Goal: Information Seeking & Learning: Learn about a topic

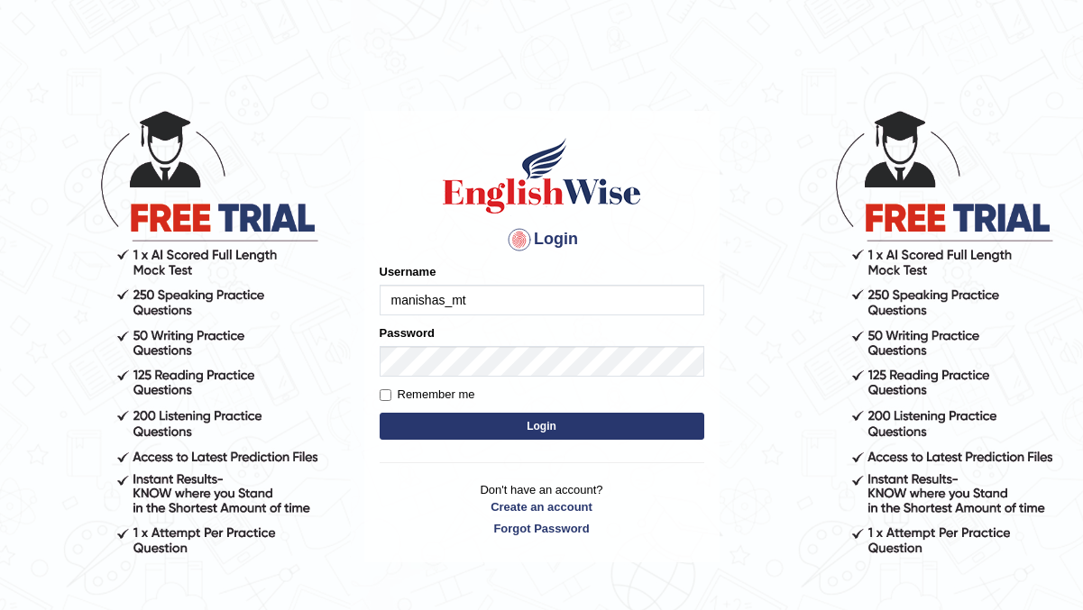
click at [440, 277] on div "Username manishas_mt" at bounding box center [542, 289] width 325 height 52
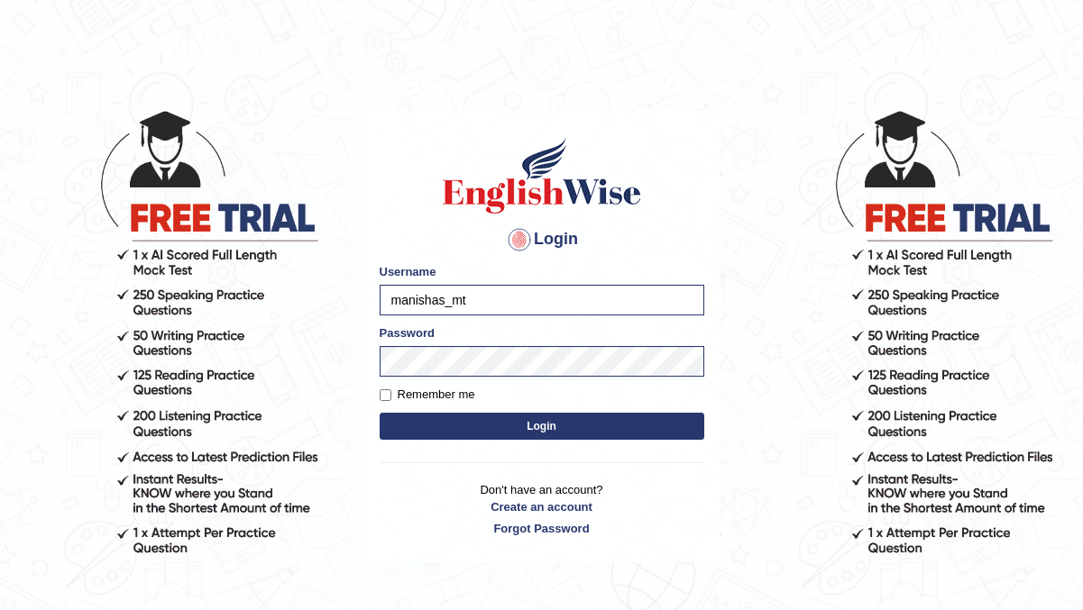
click at [507, 419] on button "Login" at bounding box center [542, 426] width 325 height 27
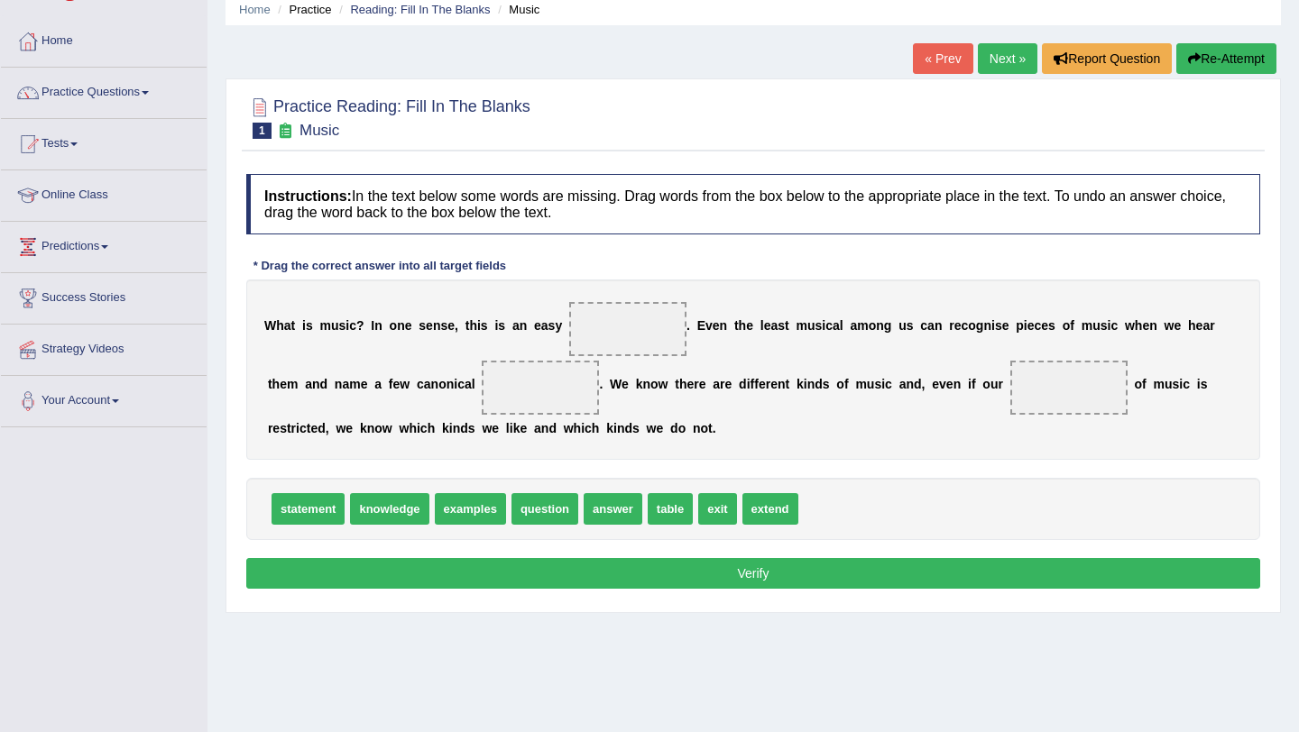
scroll to position [108, 0]
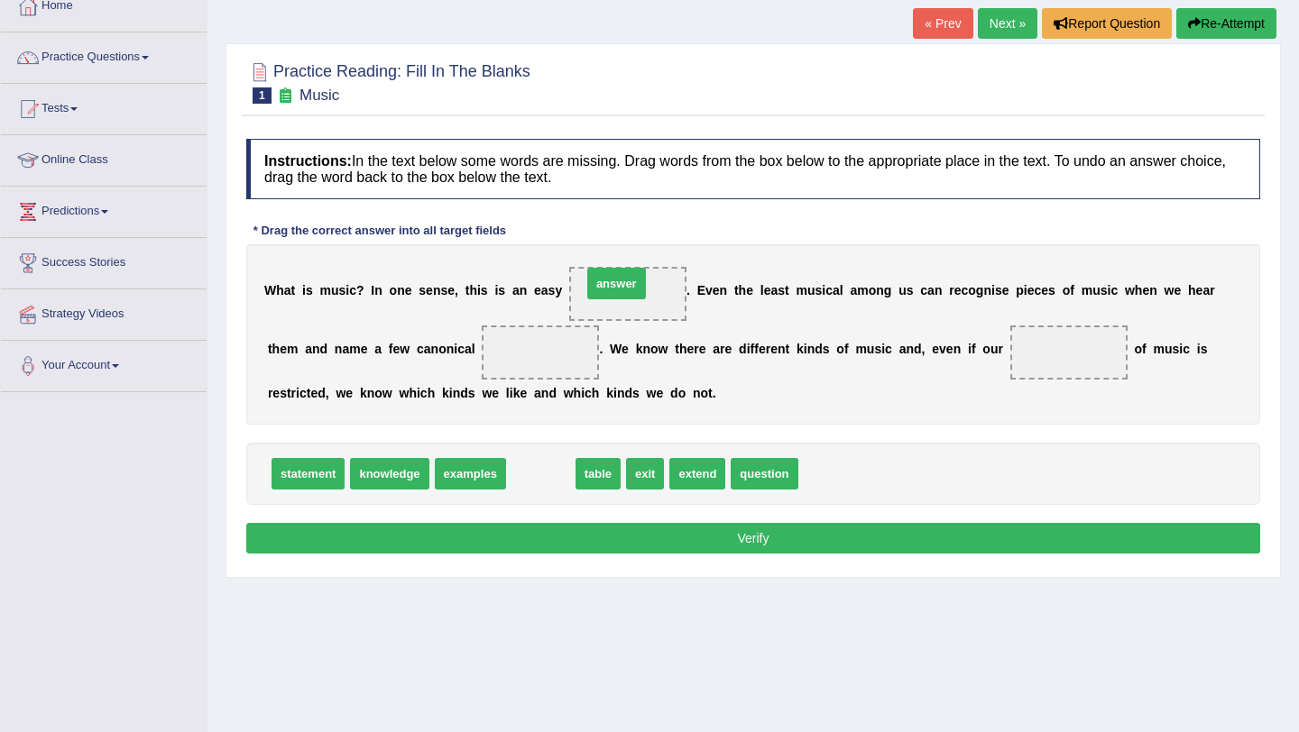
drag, startPoint x: 543, startPoint y: 473, endPoint x: 616, endPoint y: 281, distance: 204.6
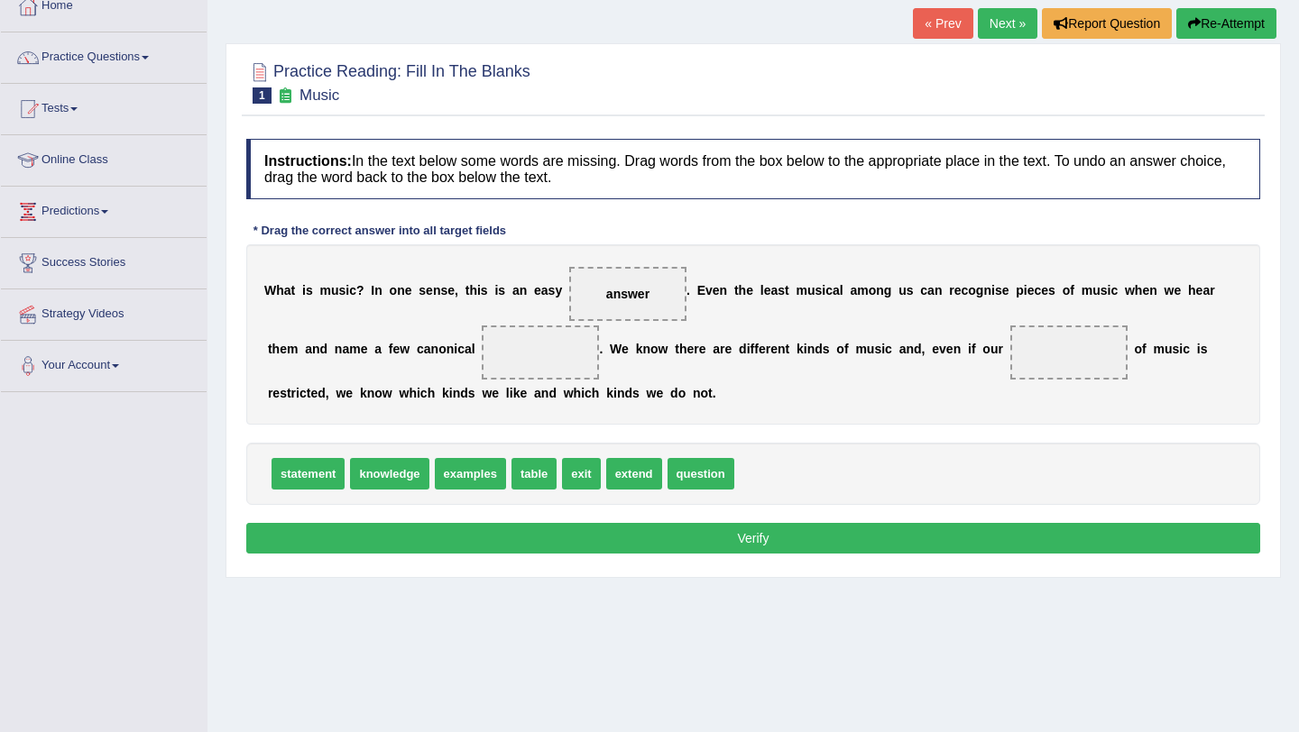
drag, startPoint x: 649, startPoint y: 289, endPoint x: 658, endPoint y: 267, distance: 24.3
click at [653, 271] on span "answer" at bounding box center [627, 294] width 117 height 54
click at [647, 286] on span "answer" at bounding box center [627, 294] width 117 height 54
drag, startPoint x: 471, startPoint y: 479, endPoint x: 528, endPoint y: 367, distance: 125.8
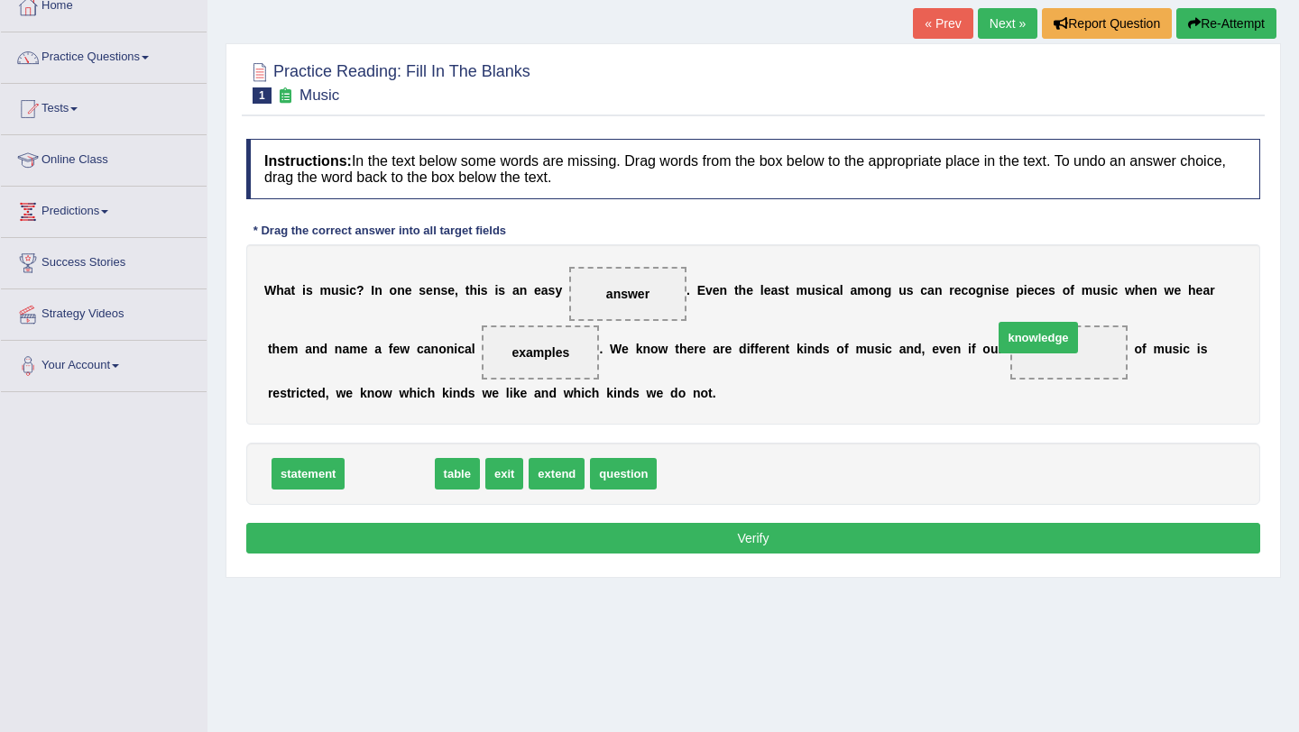
drag, startPoint x: 377, startPoint y: 483, endPoint x: 1026, endPoint y: 352, distance: 662.5
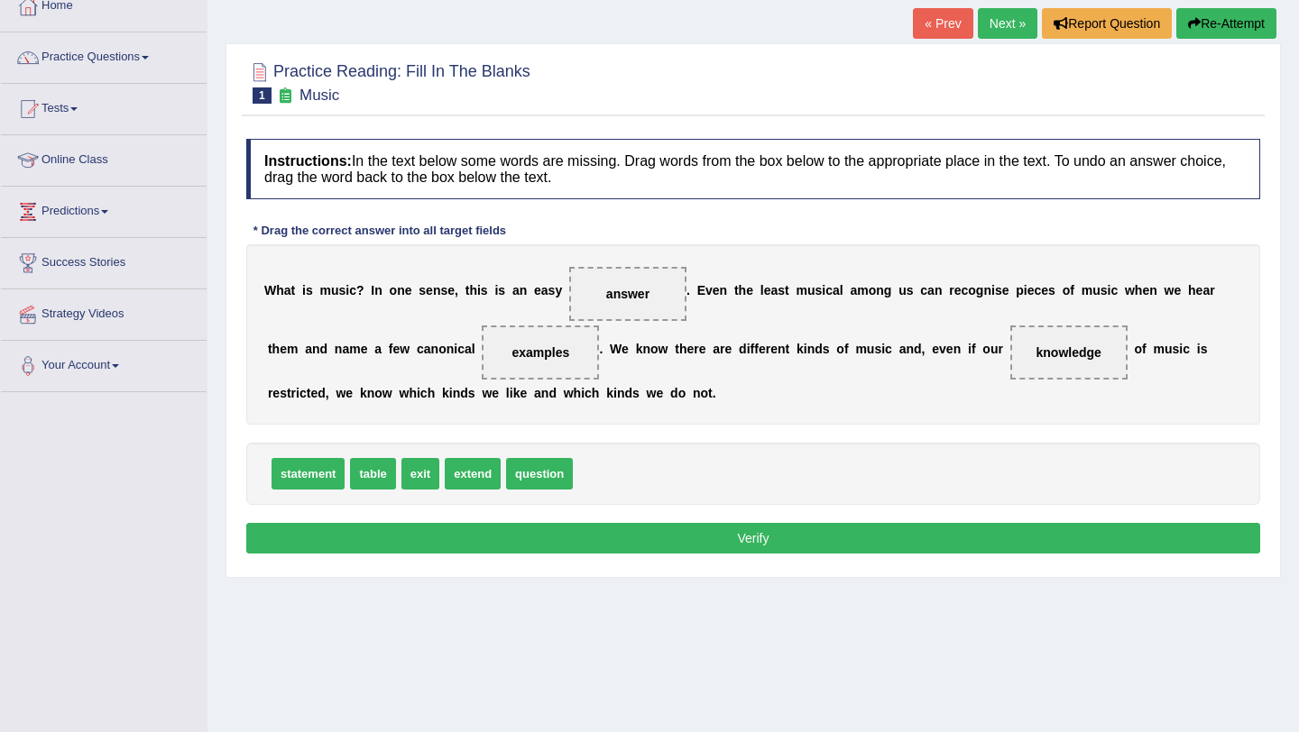
click at [537, 477] on span "question" at bounding box center [539, 474] width 67 height 32
drag, startPoint x: 541, startPoint y: 463, endPoint x: 622, endPoint y: 271, distance: 207.7
click at [933, 534] on button "Verify" at bounding box center [753, 538] width 1014 height 31
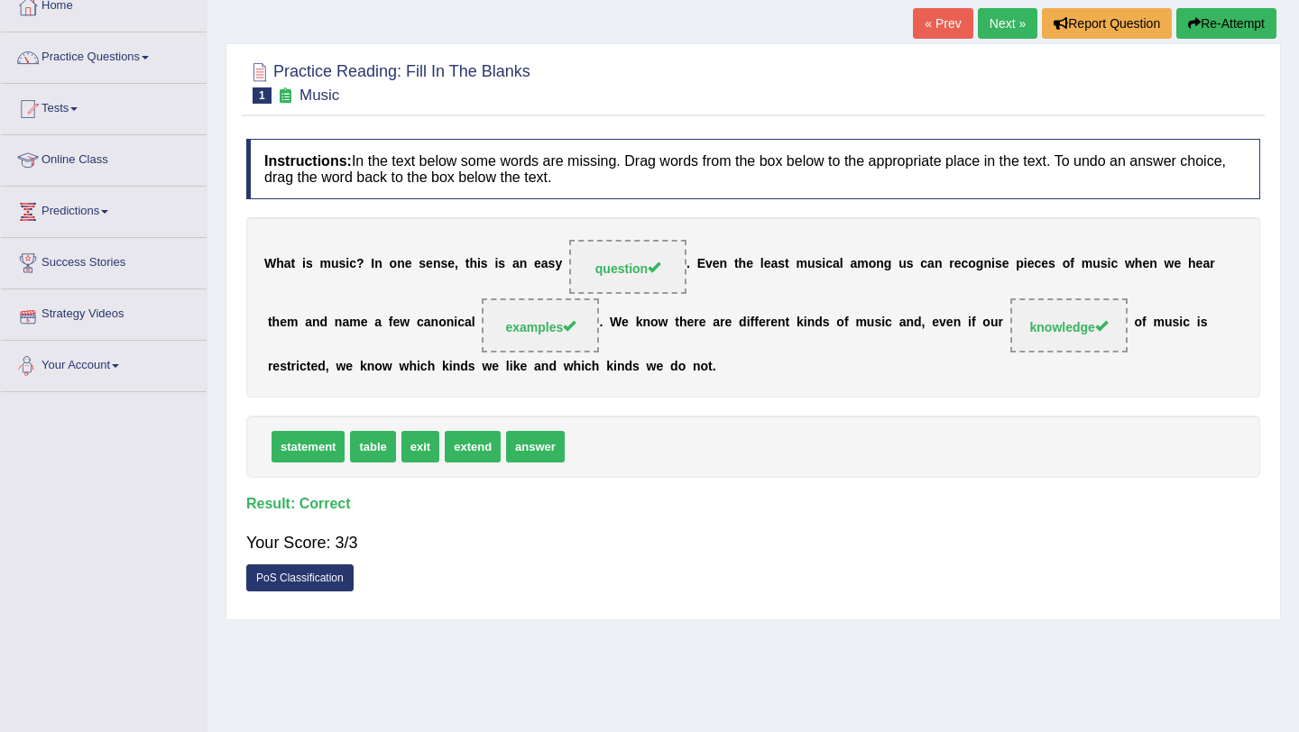
click at [993, 30] on link "Next »" at bounding box center [1007, 23] width 60 height 31
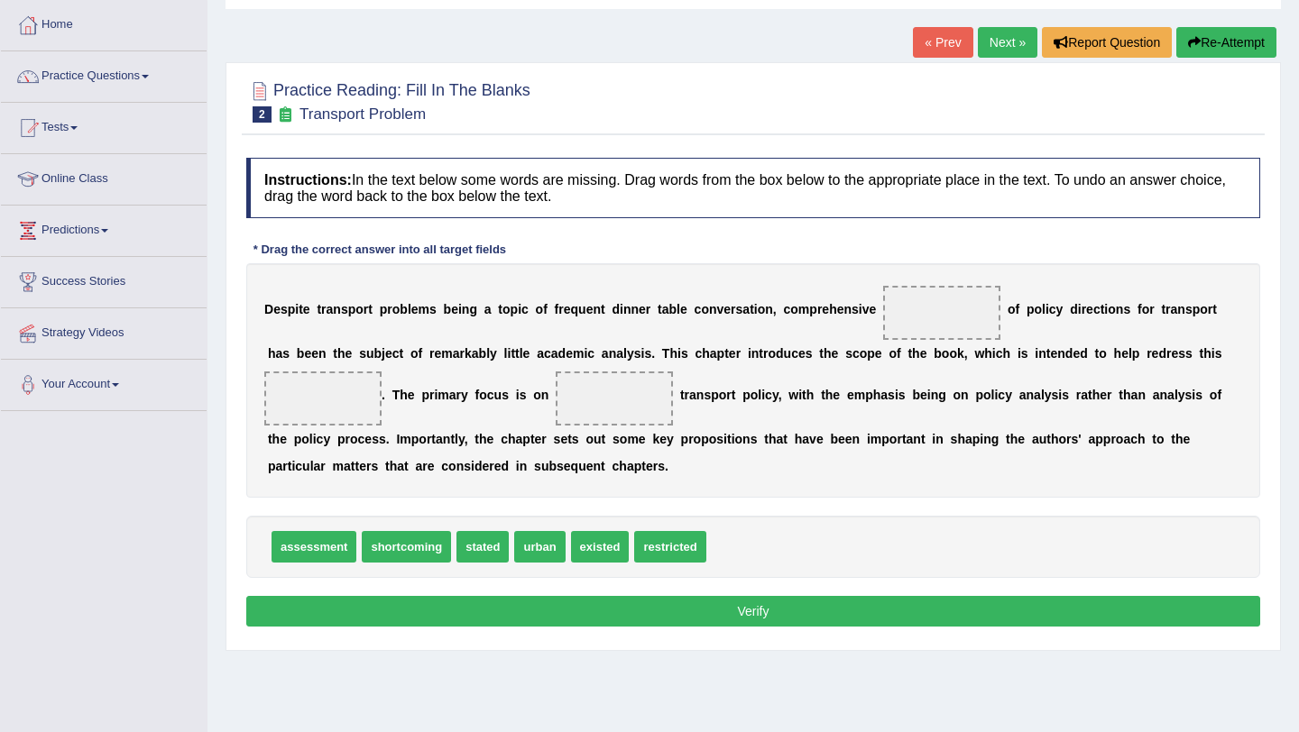
scroll to position [98, 0]
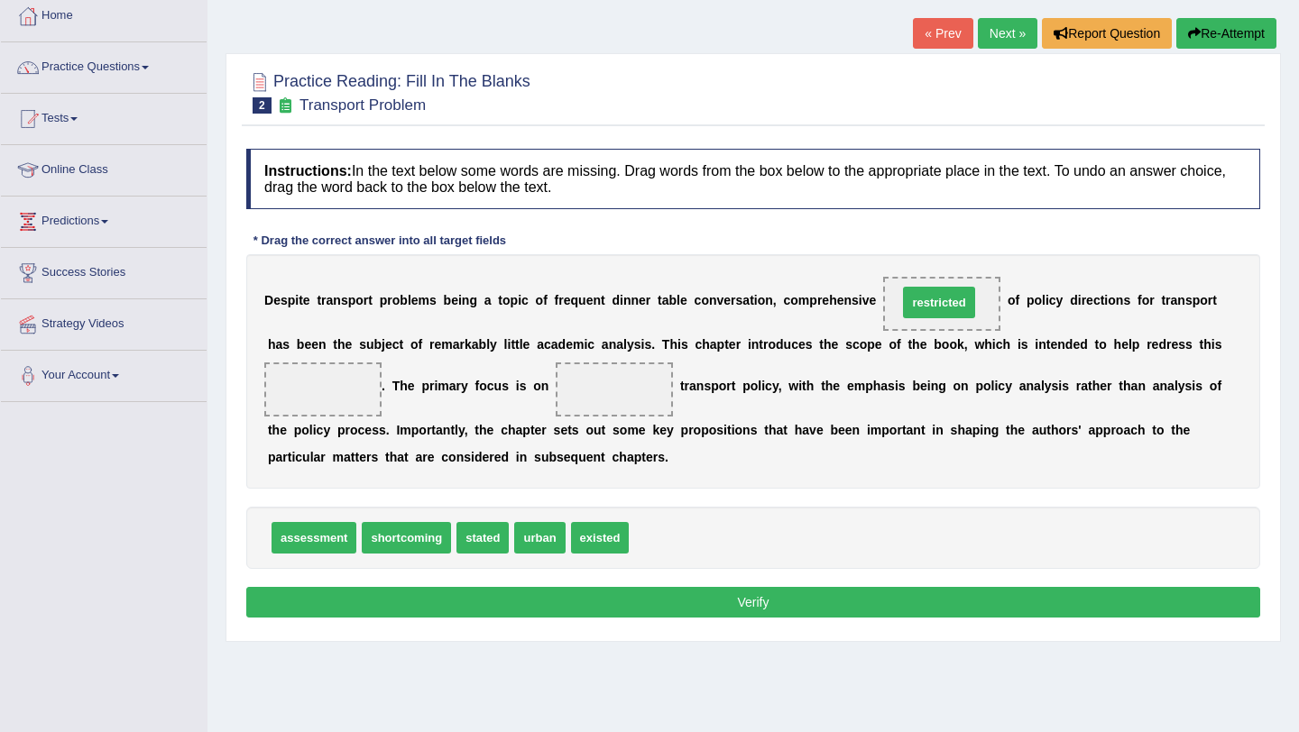
drag, startPoint x: 666, startPoint y: 545, endPoint x: 933, endPoint y: 304, distance: 359.5
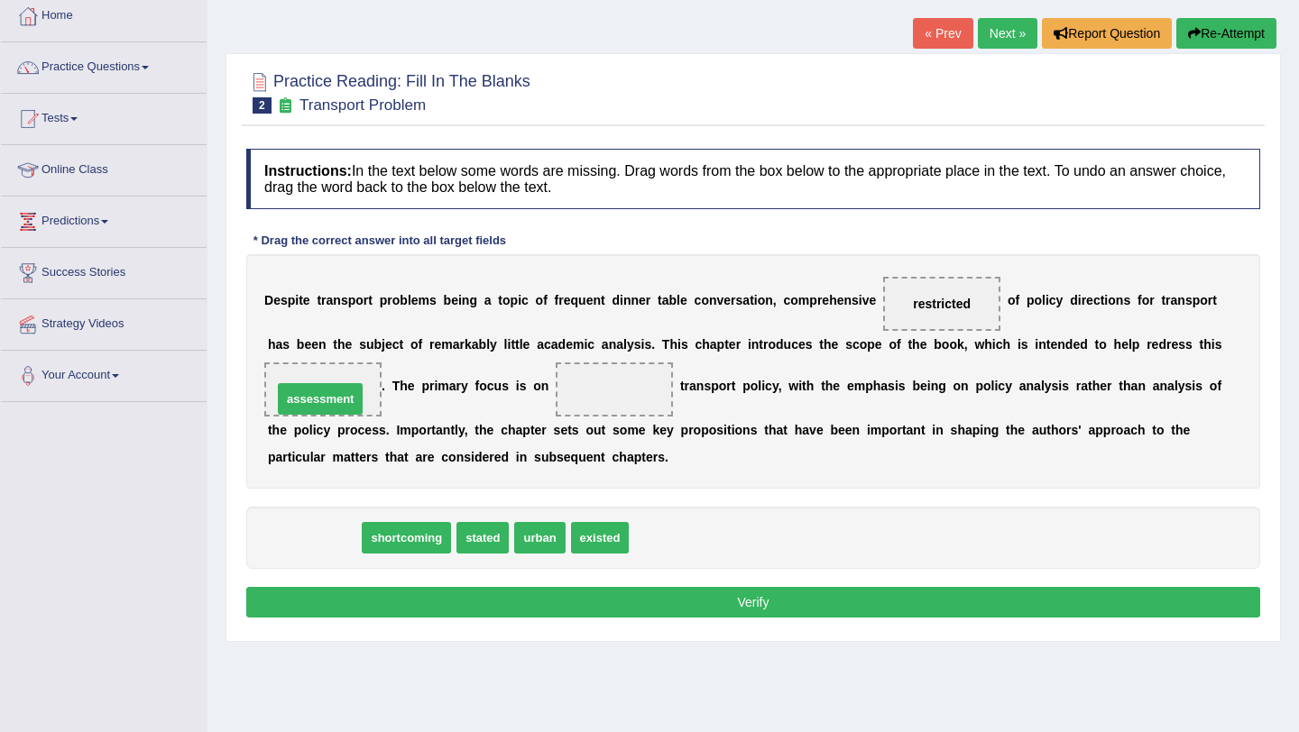
drag, startPoint x: 324, startPoint y: 540, endPoint x: 331, endPoint y: 404, distance: 136.4
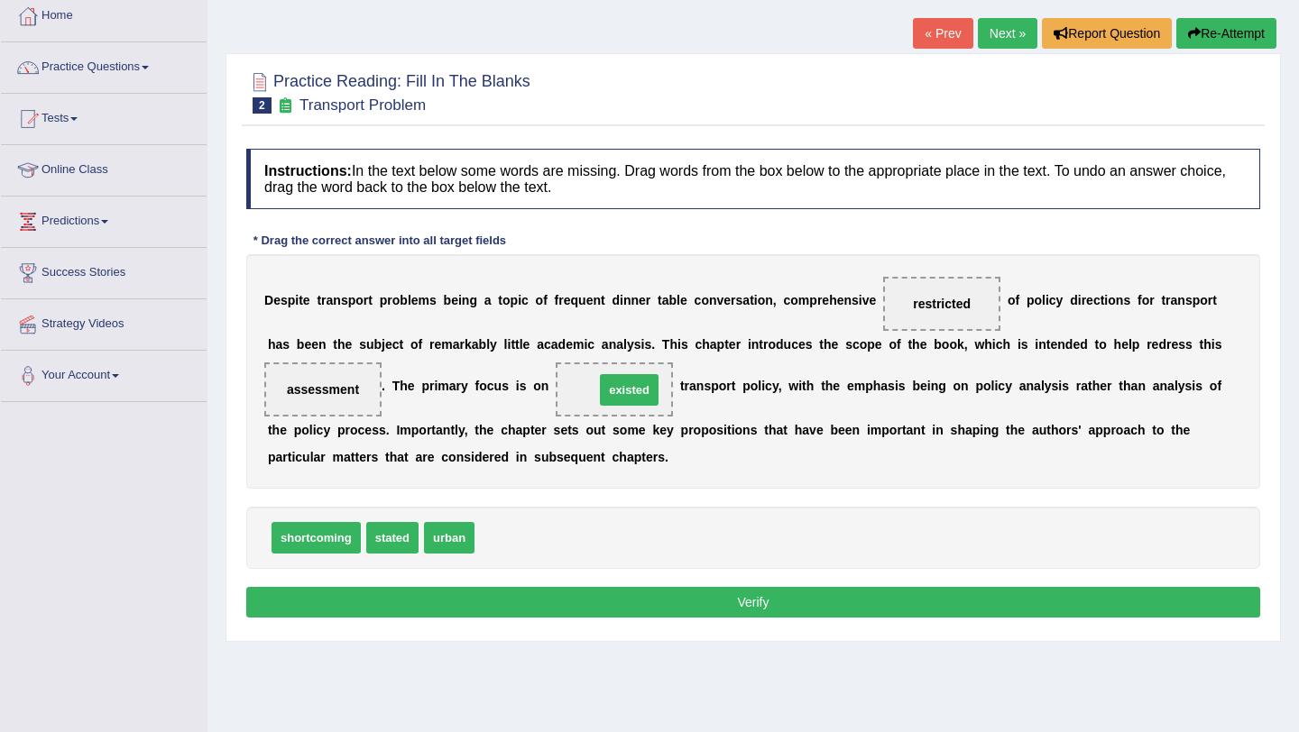
drag, startPoint x: 508, startPoint y: 539, endPoint x: 628, endPoint y: 390, distance: 191.1
click at [931, 309] on span "restricted" at bounding box center [942, 304] width 58 height 14
drag, startPoint x: 594, startPoint y: 381, endPoint x: 537, endPoint y: 559, distance: 186.5
drag, startPoint x: 949, startPoint y: 306, endPoint x: 664, endPoint y: 552, distance: 376.6
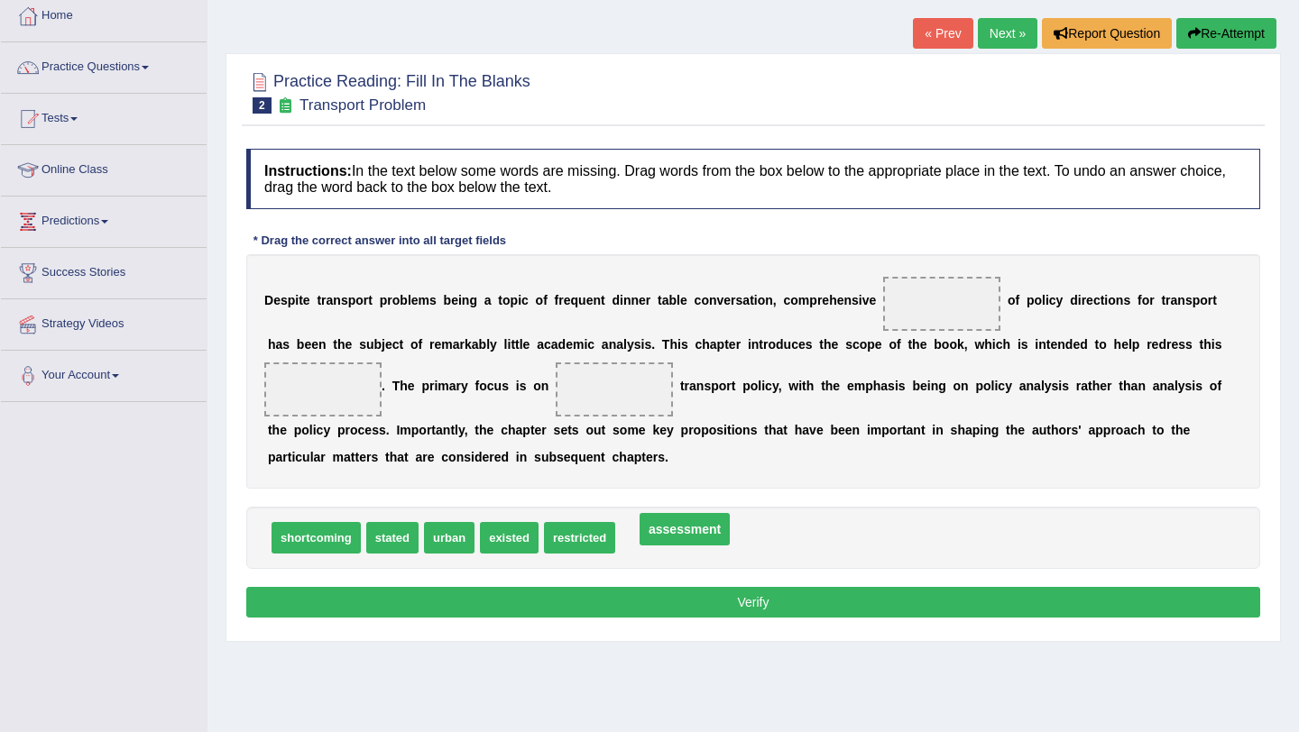
drag, startPoint x: 351, startPoint y: 397, endPoint x: 717, endPoint y: 555, distance: 399.0
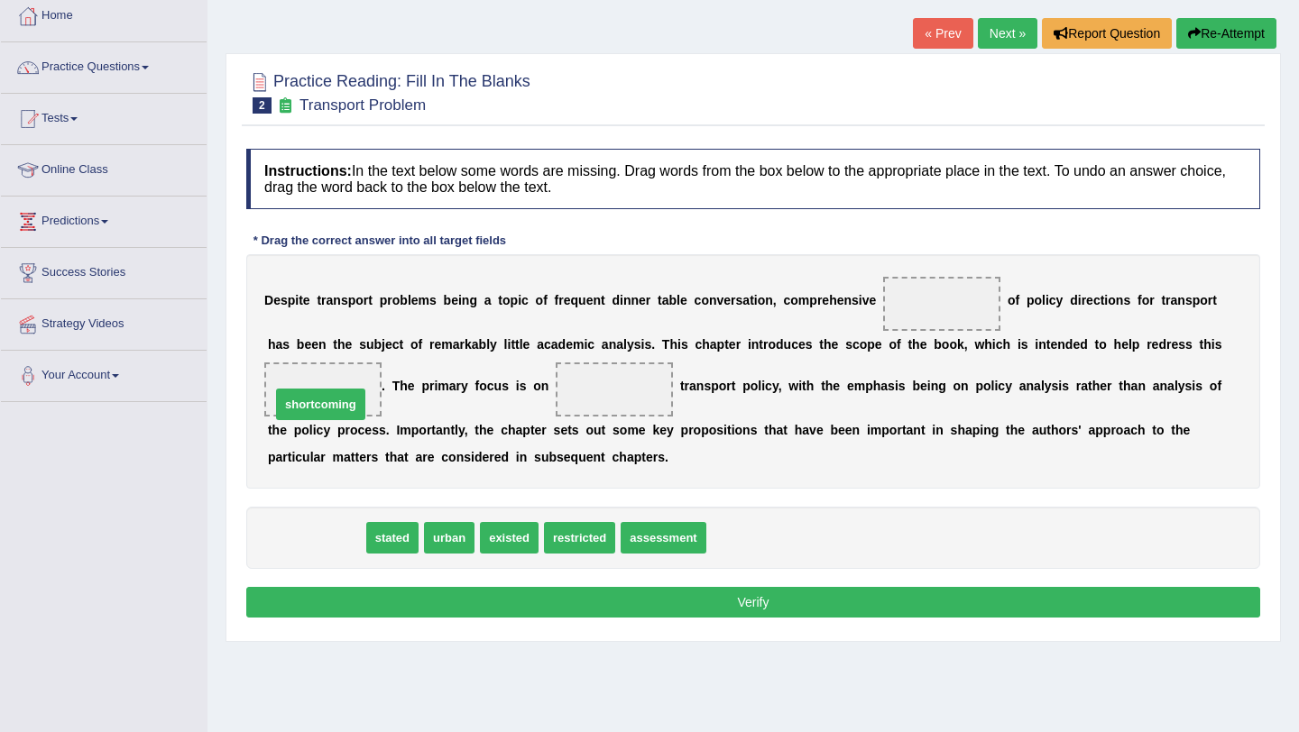
drag, startPoint x: 317, startPoint y: 545, endPoint x: 324, endPoint y: 408, distance: 136.4
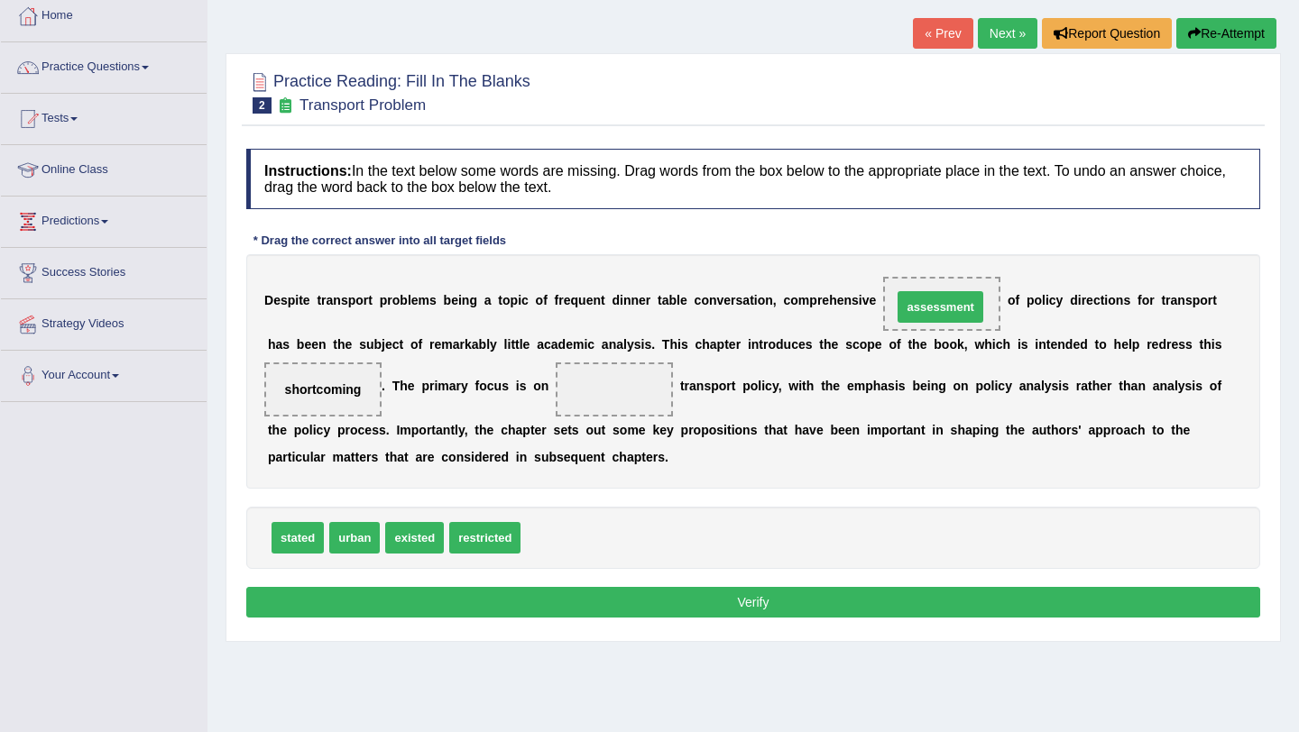
drag, startPoint x: 576, startPoint y: 537, endPoint x: 945, endPoint y: 310, distance: 433.2
drag, startPoint x: 352, startPoint y: 544, endPoint x: 616, endPoint y: 408, distance: 296.8
click at [730, 590] on button "Verify" at bounding box center [753, 602] width 1014 height 31
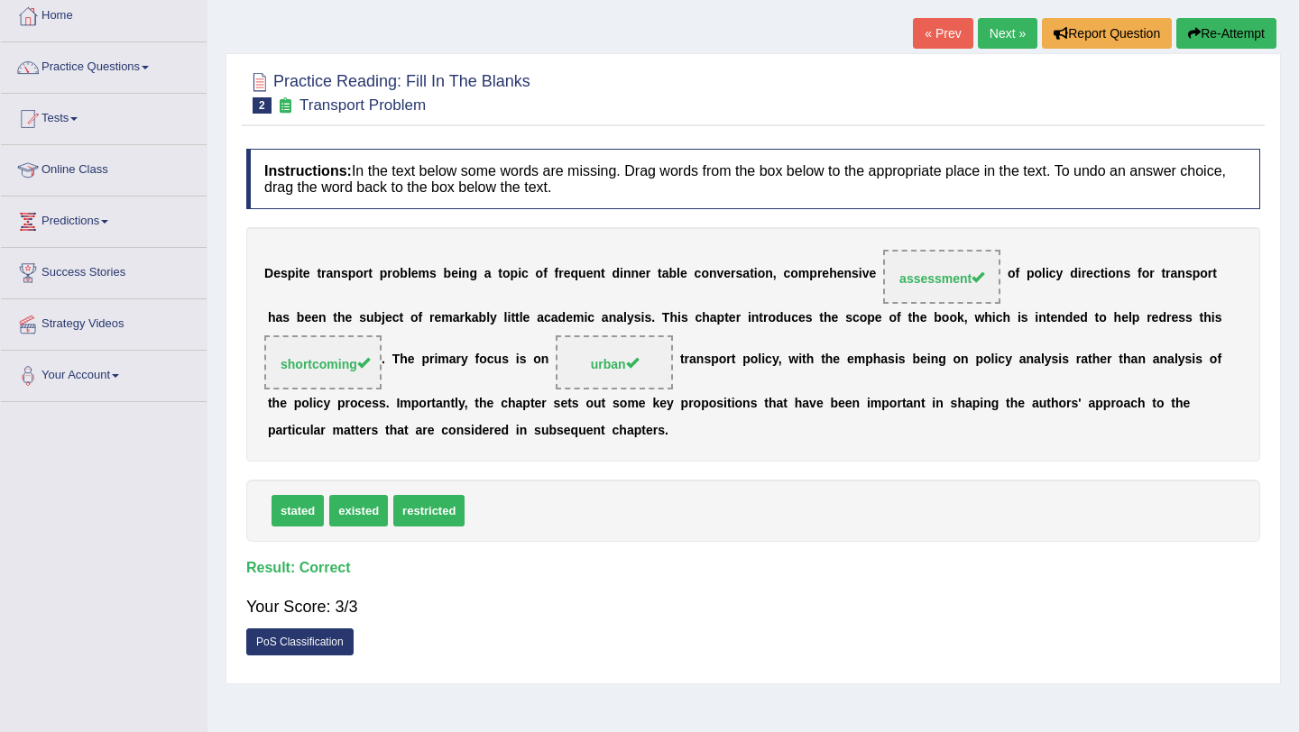
click at [1001, 40] on link "Next »" at bounding box center [1007, 33] width 60 height 31
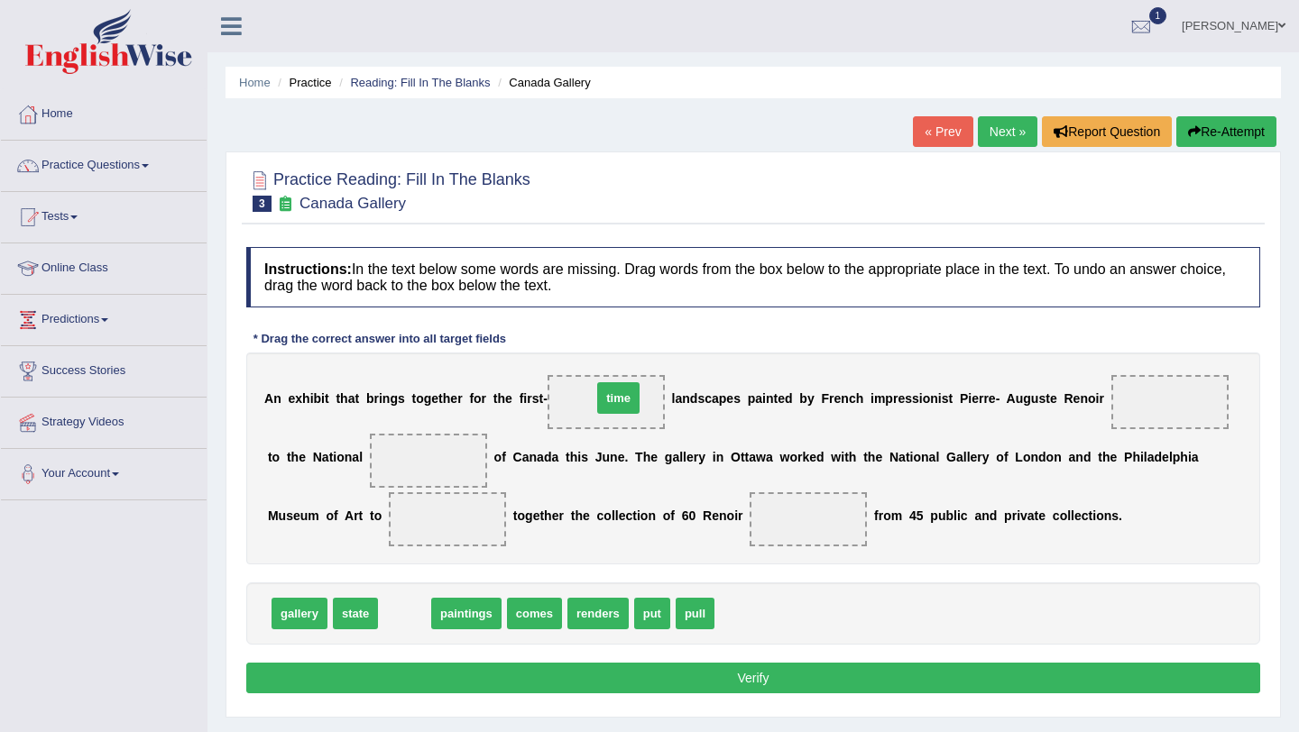
drag, startPoint x: 402, startPoint y: 623, endPoint x: 616, endPoint y: 408, distance: 303.5
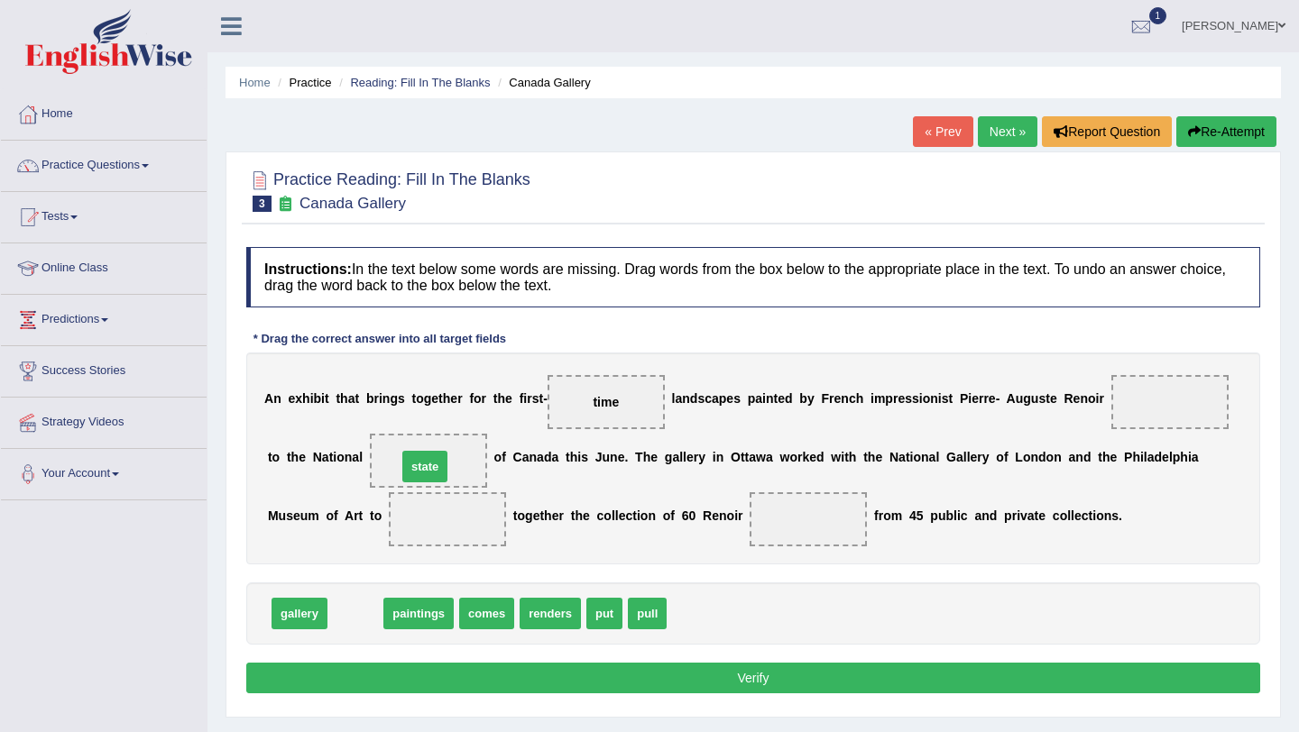
drag, startPoint x: 354, startPoint y: 617, endPoint x: 429, endPoint y: 471, distance: 164.1
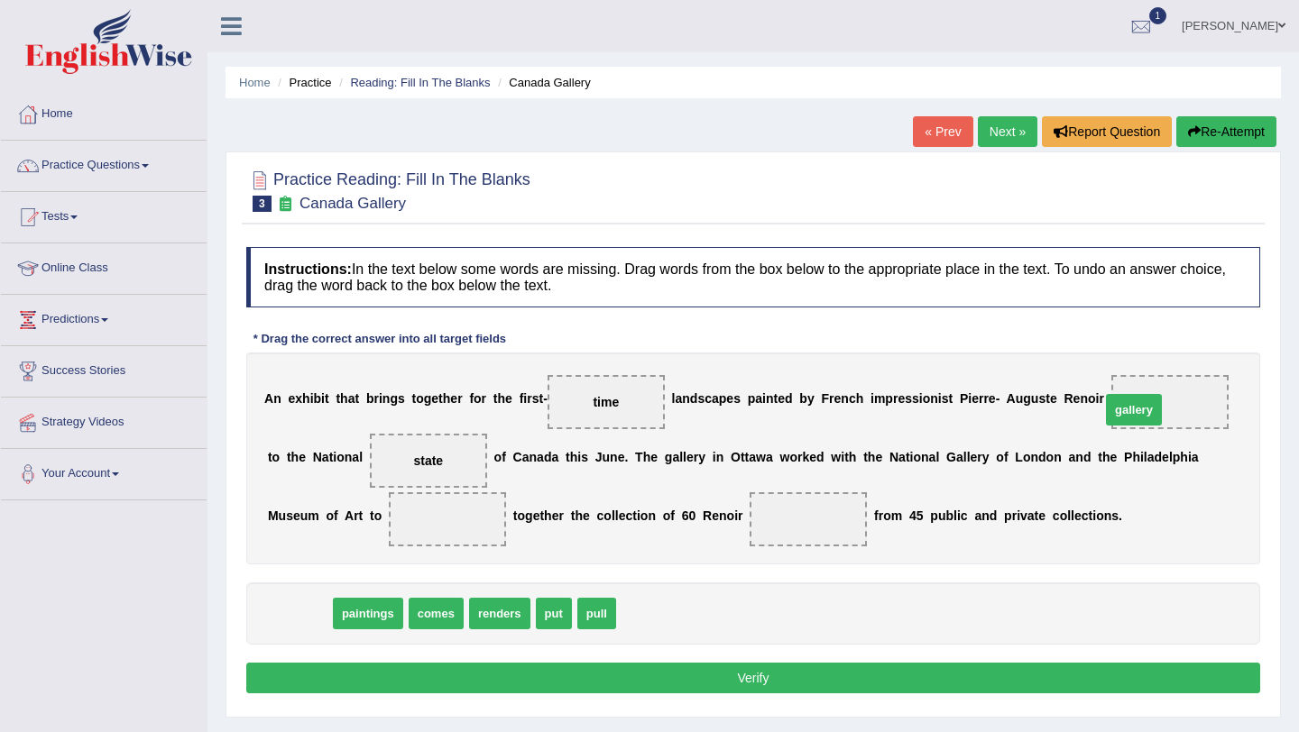
drag, startPoint x: 289, startPoint y: 615, endPoint x: 1123, endPoint y: 408, distance: 859.3
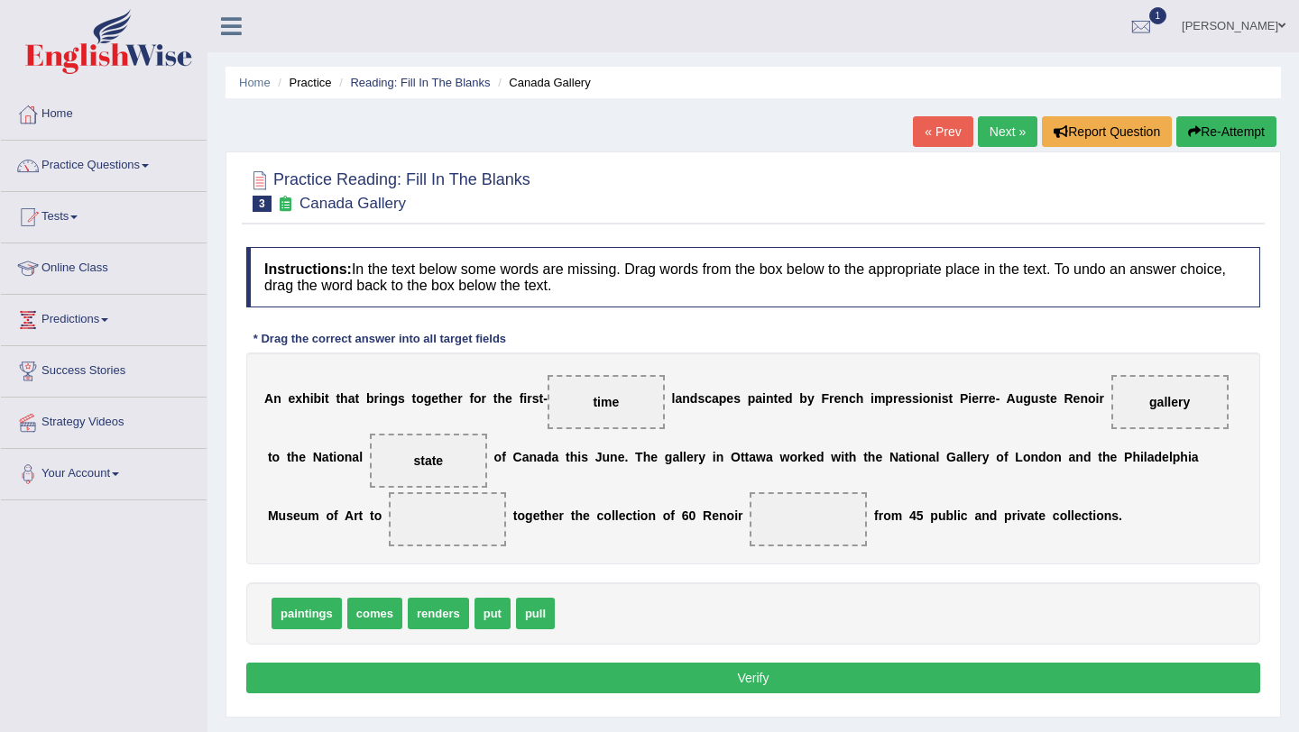
click at [368, 614] on span "comes" at bounding box center [374, 614] width 55 height 32
drag, startPoint x: 479, startPoint y: 617, endPoint x: 448, endPoint y: 519, distance: 102.1
drag, startPoint x: 367, startPoint y: 617, endPoint x: 791, endPoint y: 519, distance: 434.9
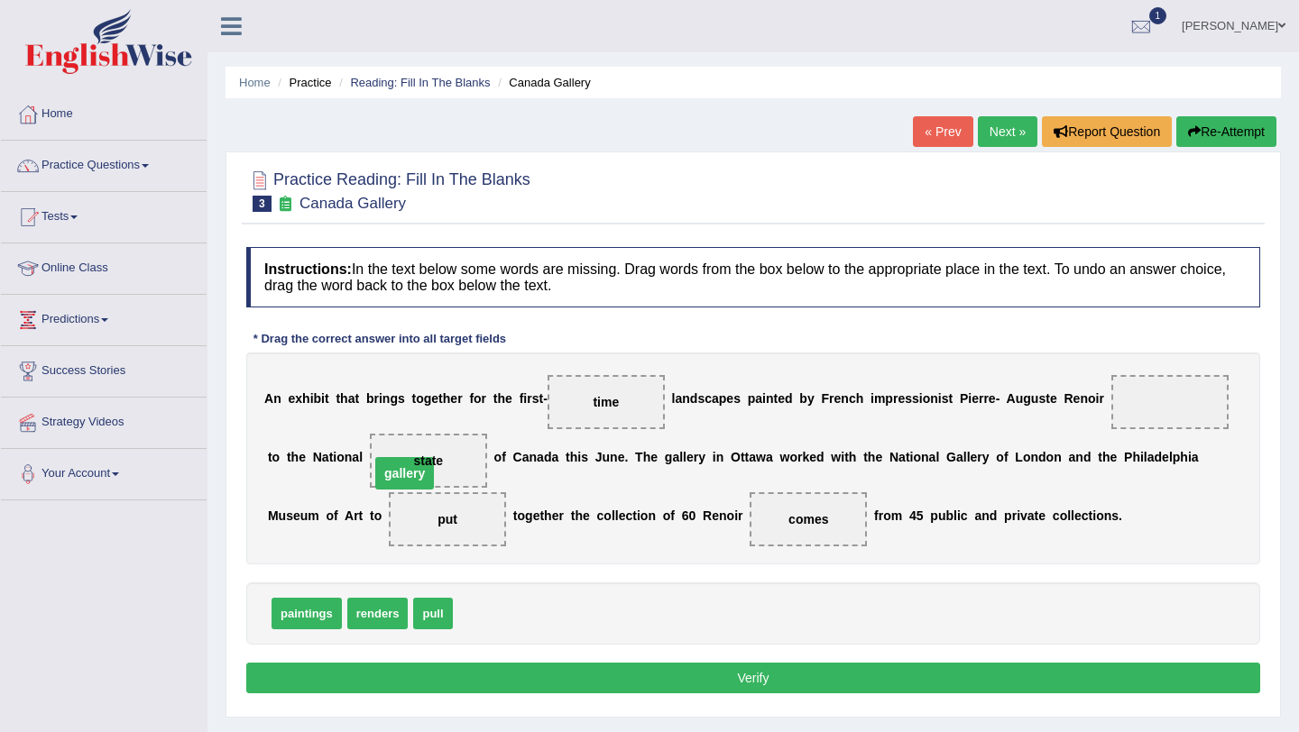
drag, startPoint x: 1169, startPoint y: 403, endPoint x: 406, endPoint y: 480, distance: 766.7
drag, startPoint x: 454, startPoint y: 520, endPoint x: 453, endPoint y: 462, distance: 58.6
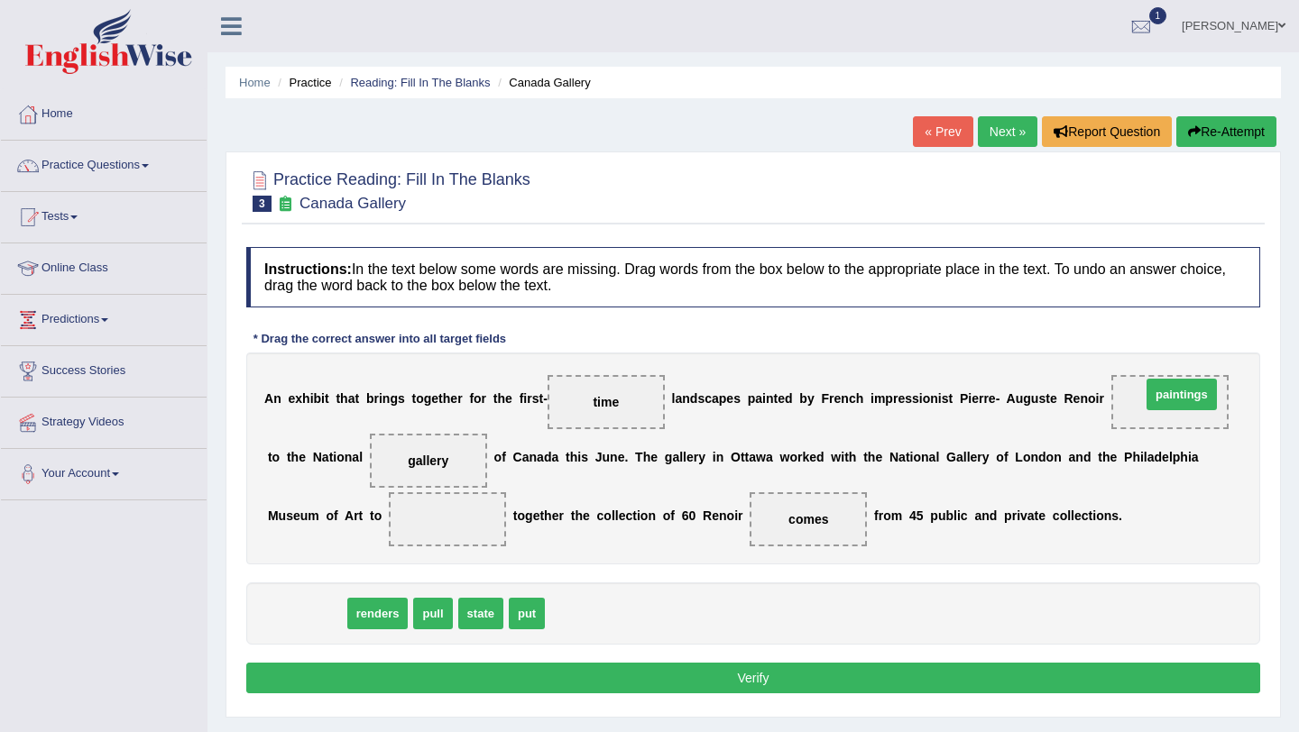
drag, startPoint x: 298, startPoint y: 624, endPoint x: 1173, endPoint y: 405, distance: 901.7
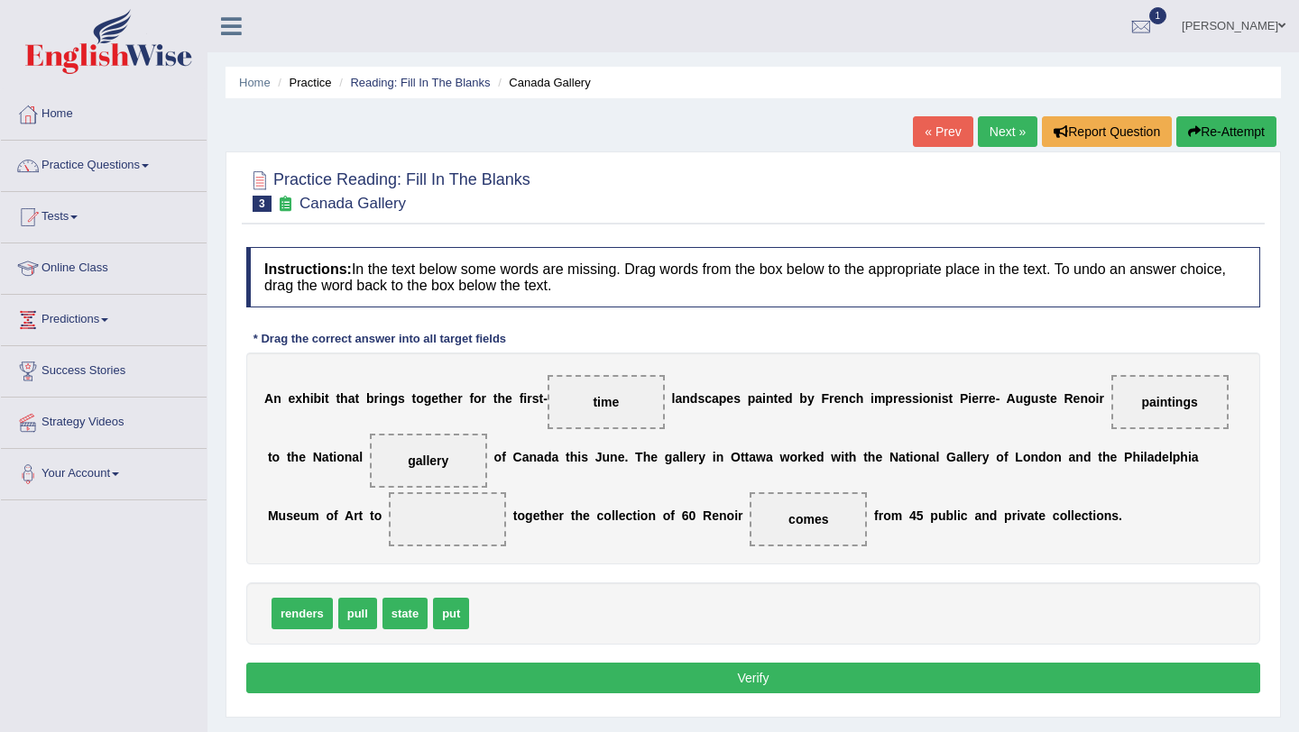
click at [445, 626] on span "put" at bounding box center [451, 614] width 36 height 32
drag, startPoint x: 446, startPoint y: 620, endPoint x: 436, endPoint y: 534, distance: 87.2
drag, startPoint x: 803, startPoint y: 521, endPoint x: 684, endPoint y: 592, distance: 137.5
drag, startPoint x: 1159, startPoint y: 390, endPoint x: 1149, endPoint y: 412, distance: 24.6
click at [1148, 414] on span "paintings" at bounding box center [1169, 402] width 117 height 54
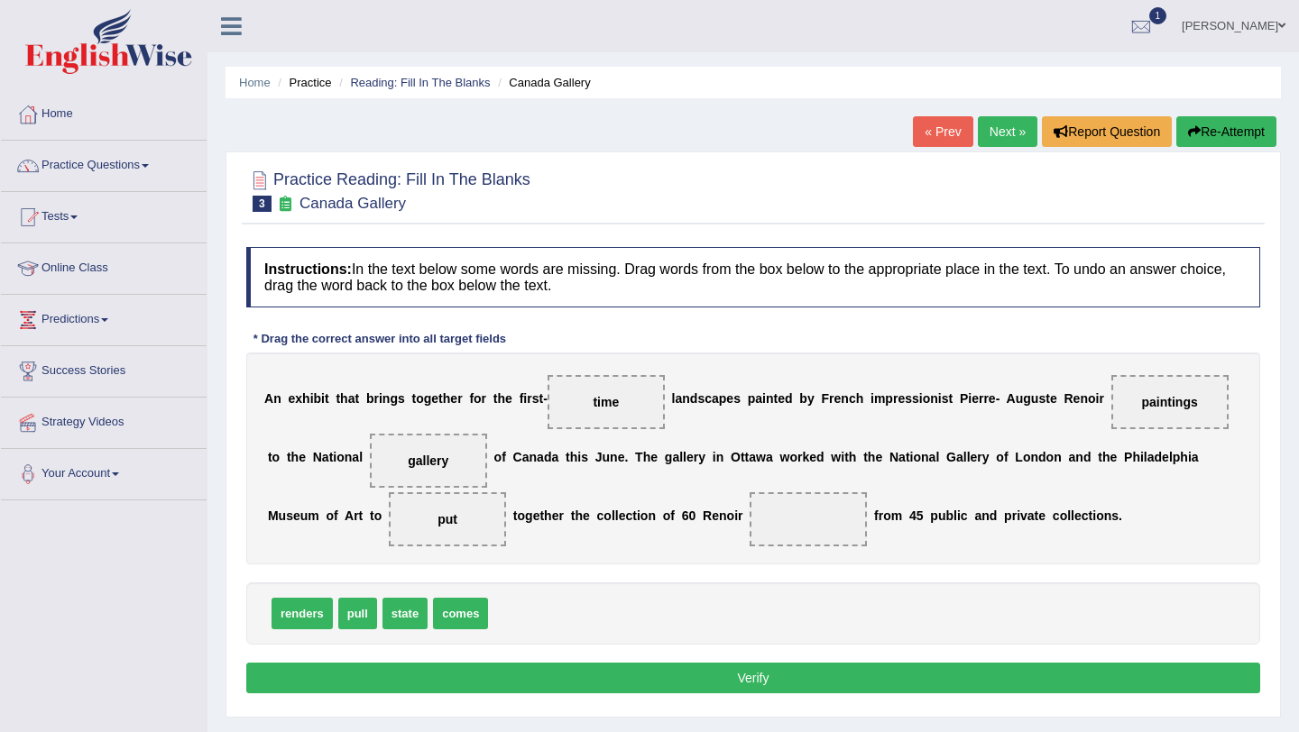
drag, startPoint x: 1149, startPoint y: 412, endPoint x: 1064, endPoint y: 436, distance: 87.9
click at [1056, 443] on div "A n e x h i b i t t h a t b r i n g s t o g e t h e r f o r t h e f i r s t - t…" at bounding box center [753, 459] width 1014 height 212
click at [1189, 412] on span "paintings" at bounding box center [1169, 402] width 117 height 54
drag, startPoint x: 1173, startPoint y: 412, endPoint x: 880, endPoint y: 546, distance: 322.4
click at [880, 546] on div "A n e x h i b i t t h a t b r i n g s t o g e t h e r f o r t h e f i r s t - t…" at bounding box center [753, 459] width 1014 height 212
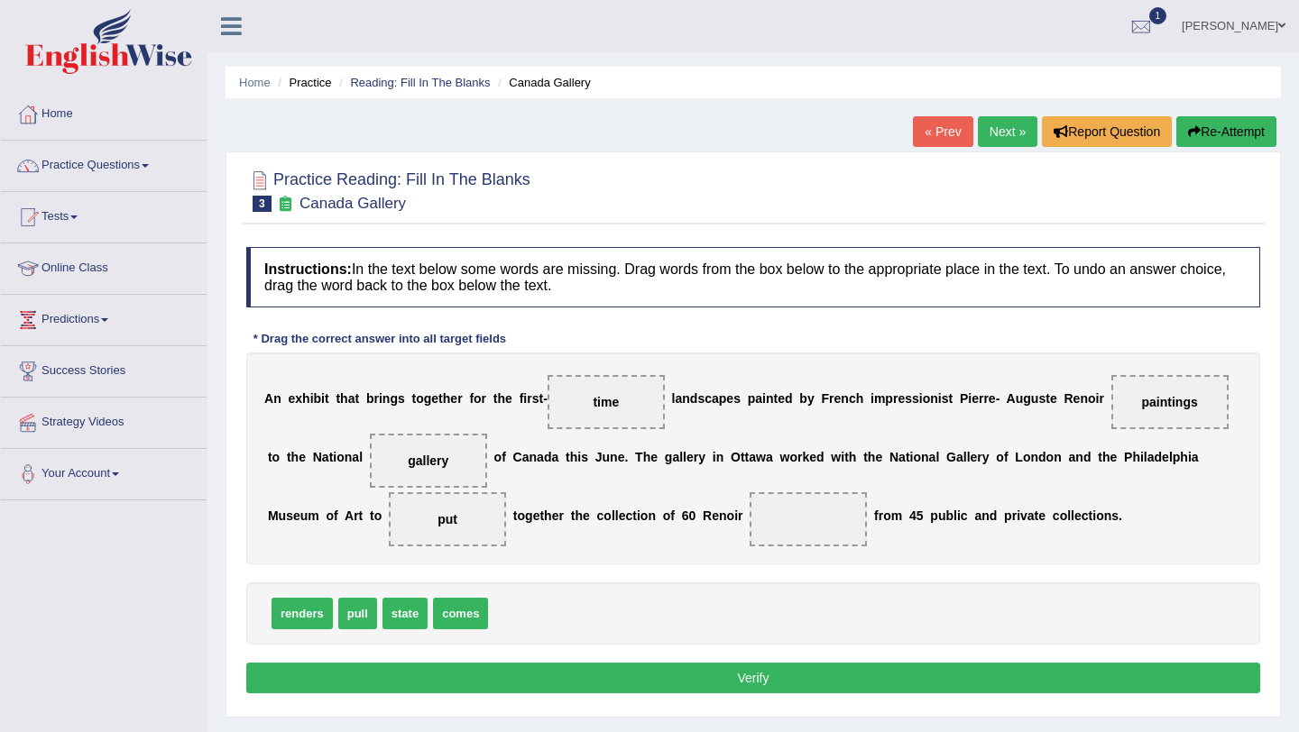
click at [1139, 380] on span "paintings" at bounding box center [1169, 402] width 117 height 54
drag, startPoint x: 1139, startPoint y: 380, endPoint x: 996, endPoint y: 523, distance: 202.1
click at [996, 525] on div "A n e x h i b i t t h a t b r i n g s t o g e t h e r f o r t h e f i r s t - t…" at bounding box center [753, 459] width 1014 height 212
drag, startPoint x: 456, startPoint y: 613, endPoint x: 1178, endPoint y: 392, distance: 754.5
drag, startPoint x: 475, startPoint y: 610, endPoint x: 807, endPoint y: 528, distance: 341.8
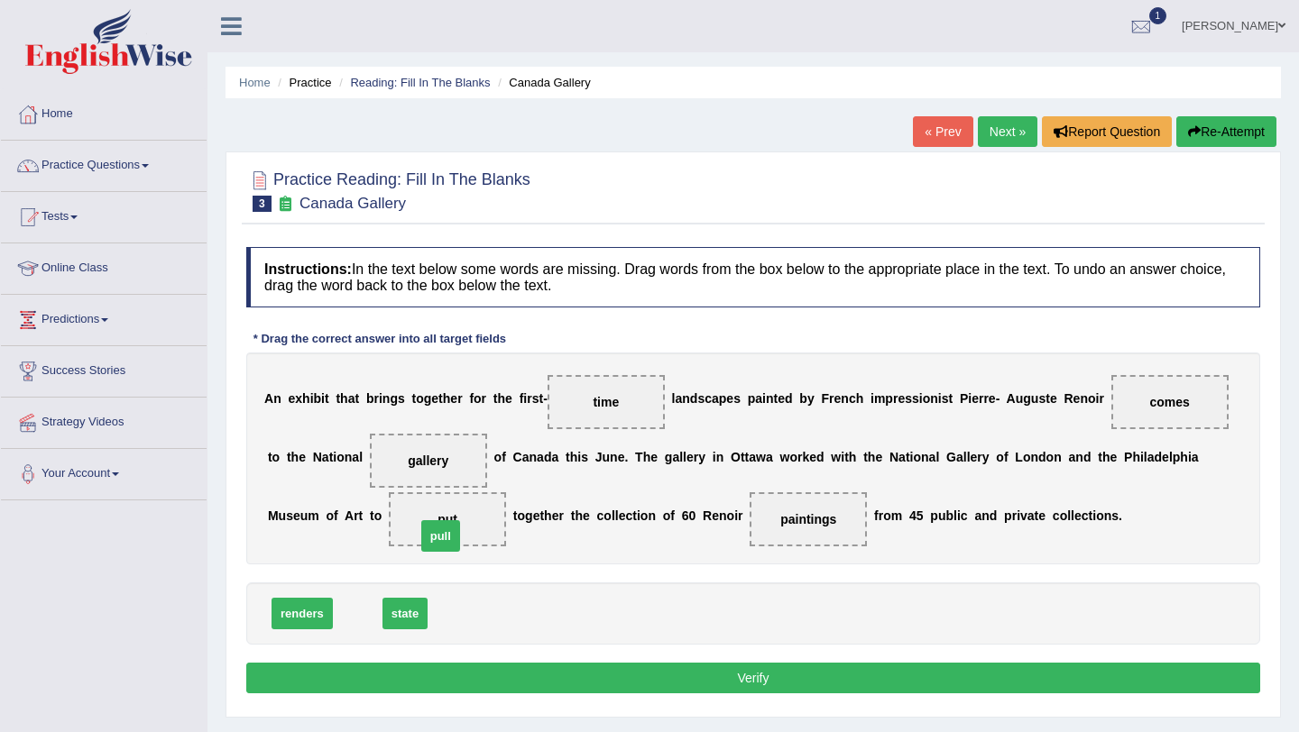
drag, startPoint x: 355, startPoint y: 621, endPoint x: 438, endPoint y: 544, distance: 113.6
click at [736, 679] on button "Verify" at bounding box center [753, 678] width 1014 height 31
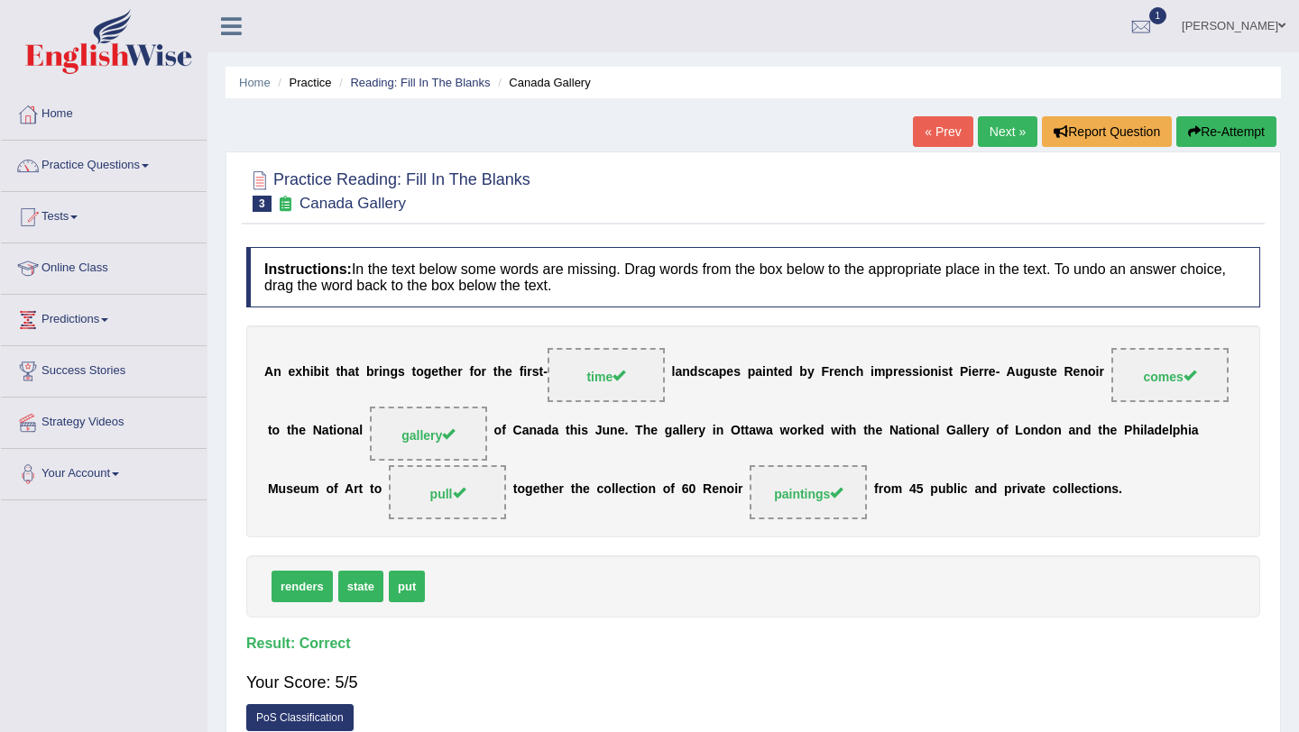
click at [995, 133] on link "Next »" at bounding box center [1007, 131] width 60 height 31
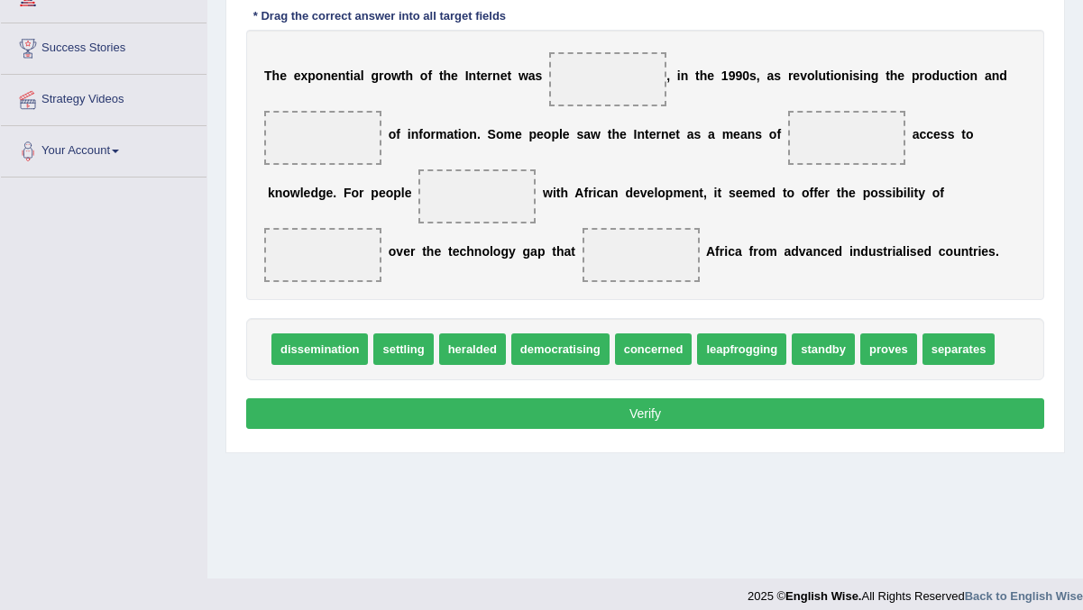
scroll to position [326, 0]
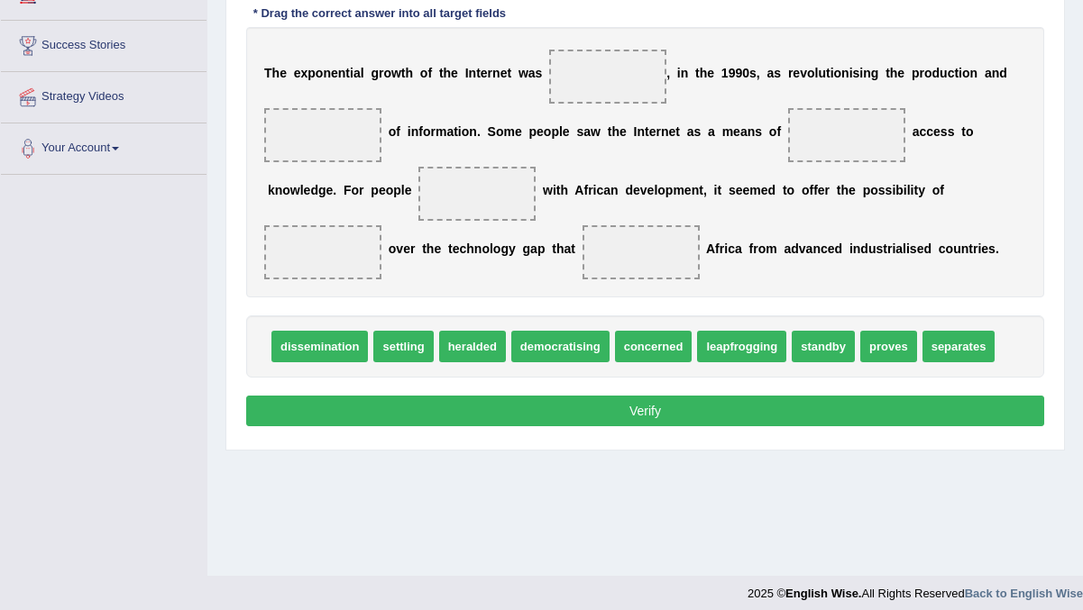
drag, startPoint x: 886, startPoint y: 505, endPoint x: 735, endPoint y: 504, distance: 150.6
click at [733, 505] on div "Home Practice Reading: Fill In The Blanks Internet Growth « Prev Next » Report …" at bounding box center [645, 125] width 876 height 902
drag, startPoint x: 973, startPoint y: 345, endPoint x: 656, endPoint y: 257, distance: 329.5
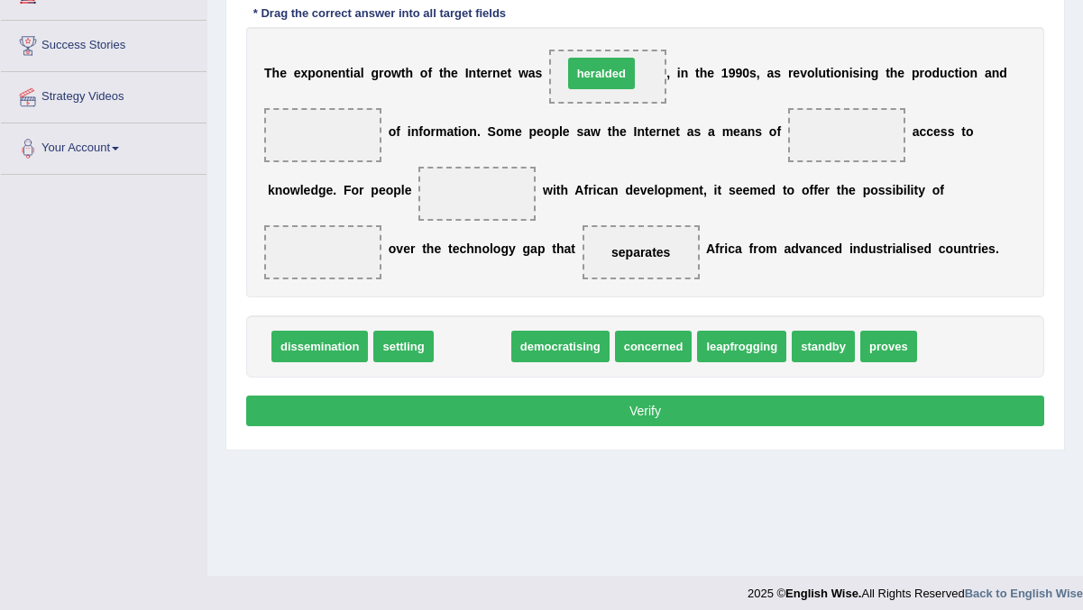
drag, startPoint x: 463, startPoint y: 350, endPoint x: 592, endPoint y: 76, distance: 302.9
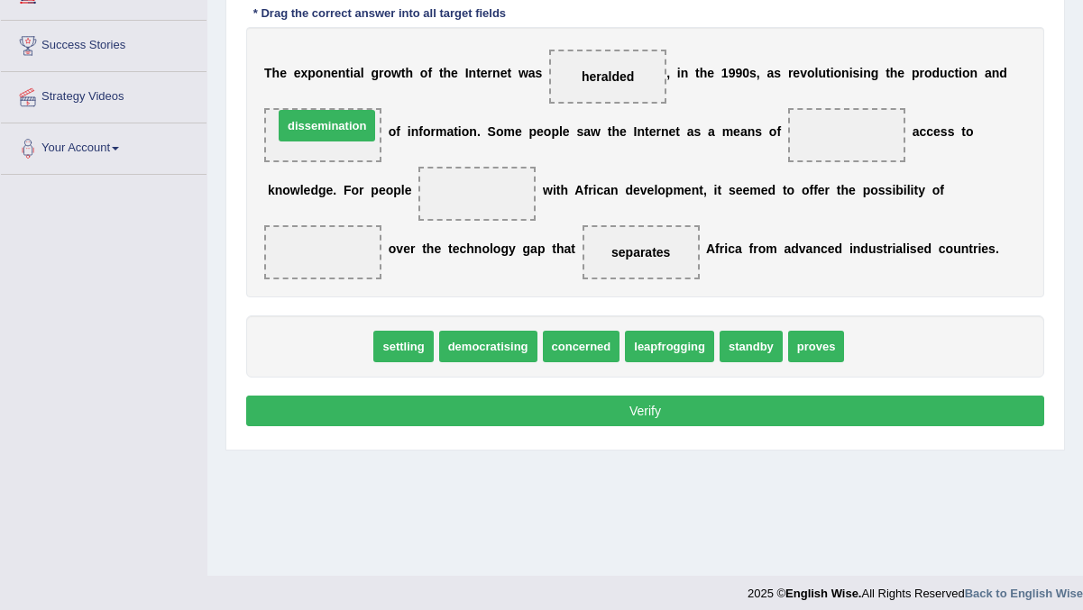
drag, startPoint x: 304, startPoint y: 347, endPoint x: 312, endPoint y: 127, distance: 220.2
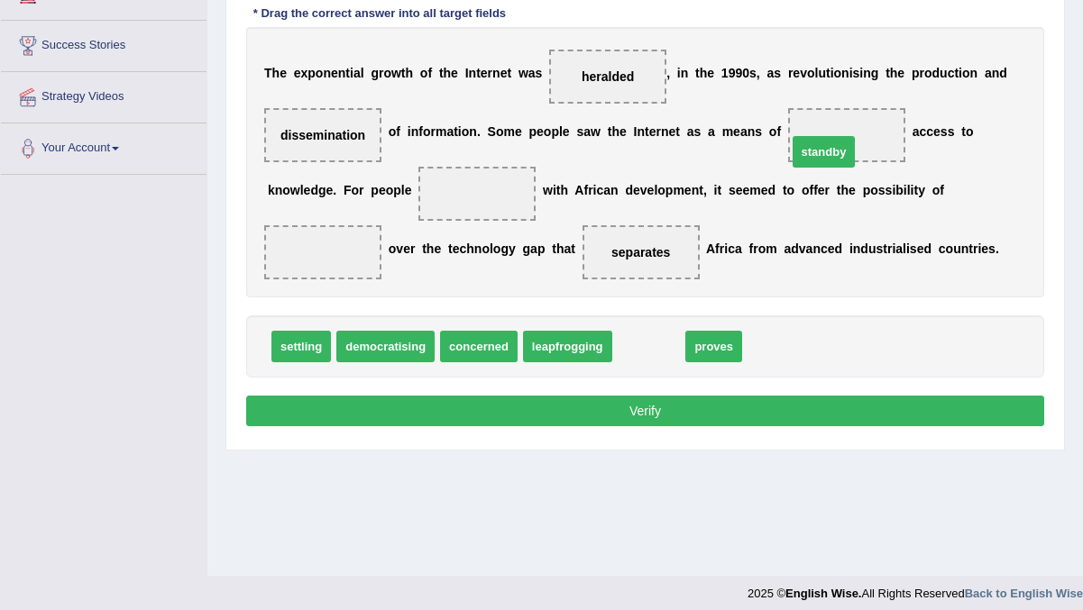
drag, startPoint x: 640, startPoint y: 346, endPoint x: 826, endPoint y: 140, distance: 277.8
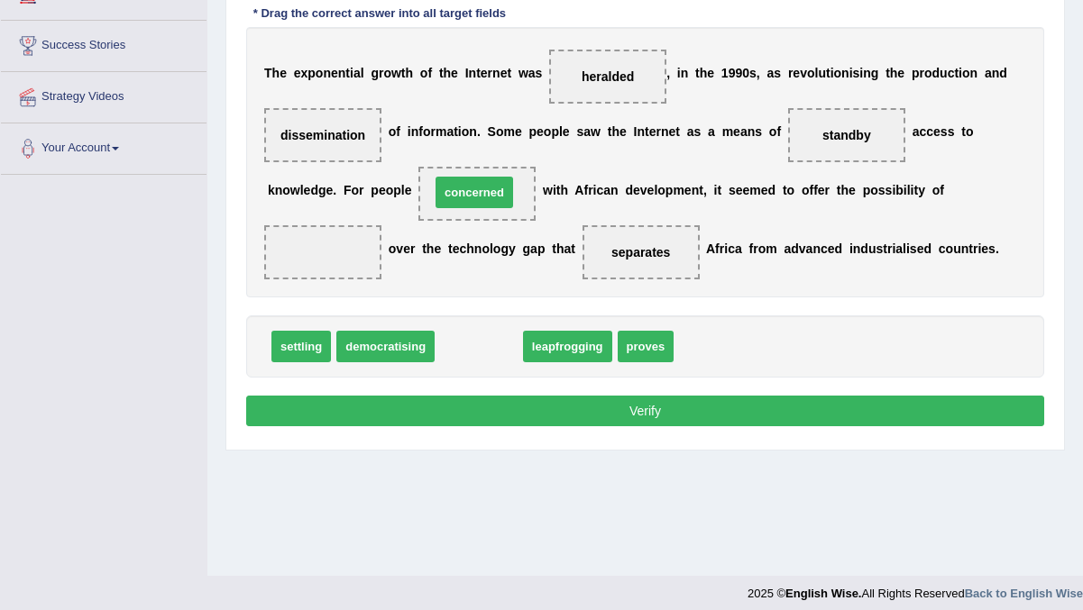
drag, startPoint x: 482, startPoint y: 352, endPoint x: 477, endPoint y: 194, distance: 157.9
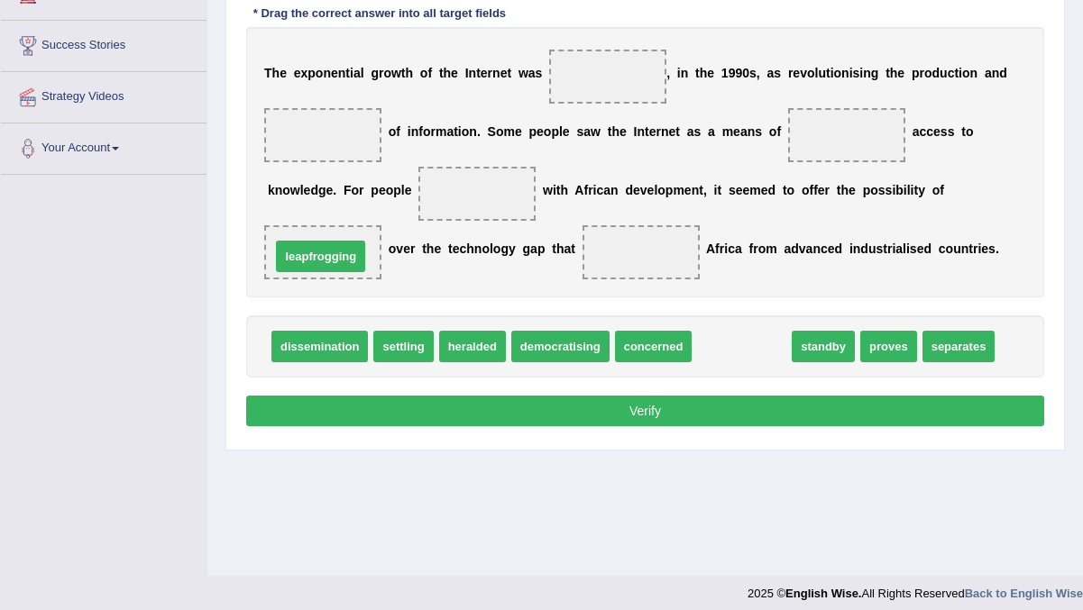
drag, startPoint x: 751, startPoint y: 346, endPoint x: 330, endPoint y: 257, distance: 430.5
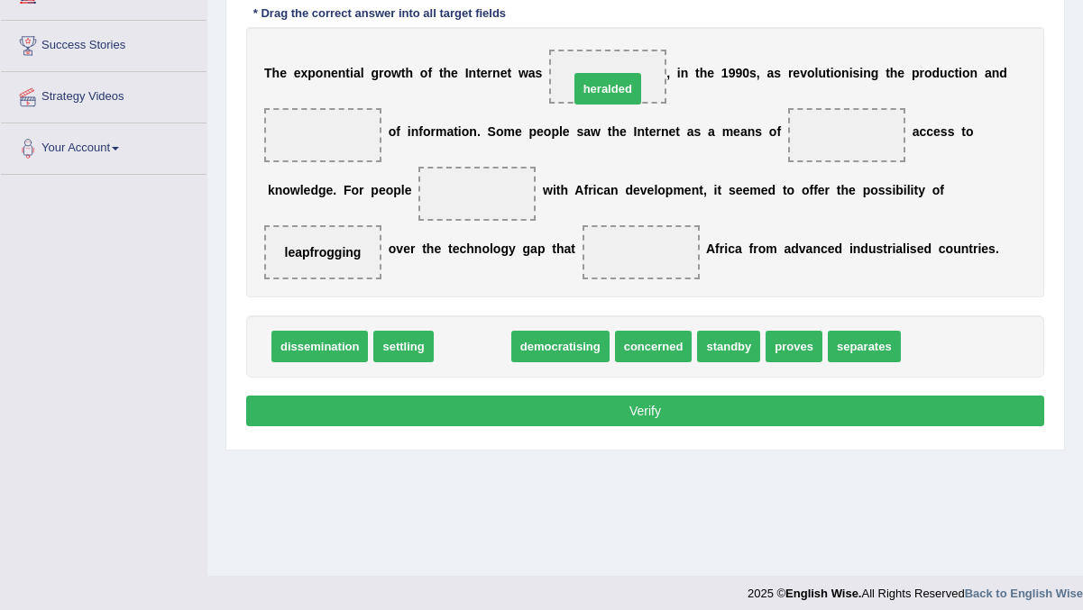
drag, startPoint x: 480, startPoint y: 353, endPoint x: 615, endPoint y: 96, distance: 291.2
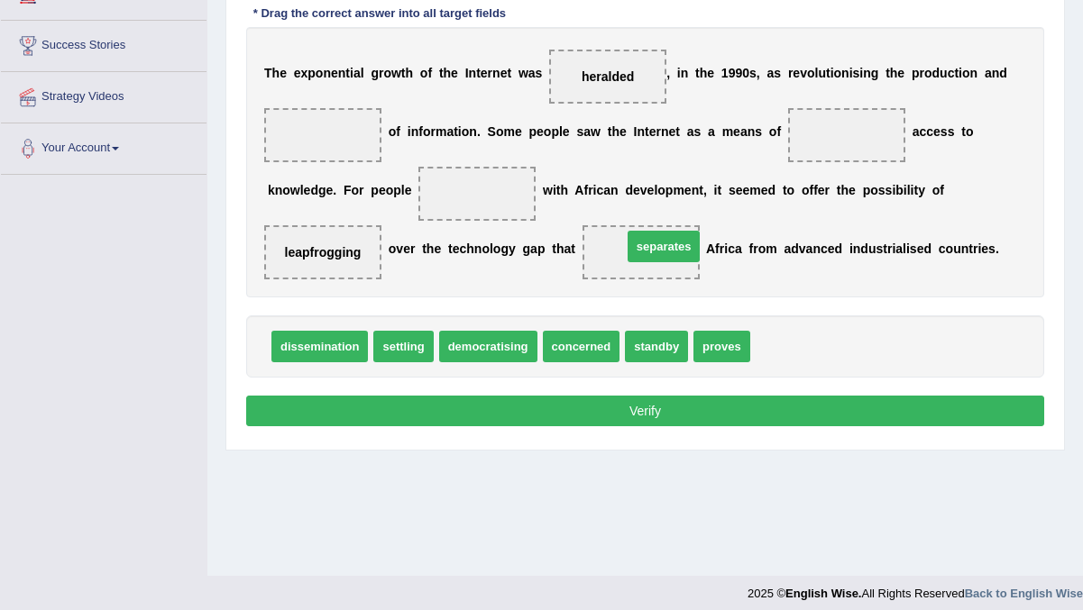
drag, startPoint x: 801, startPoint y: 347, endPoint x: 673, endPoint y: 247, distance: 162.5
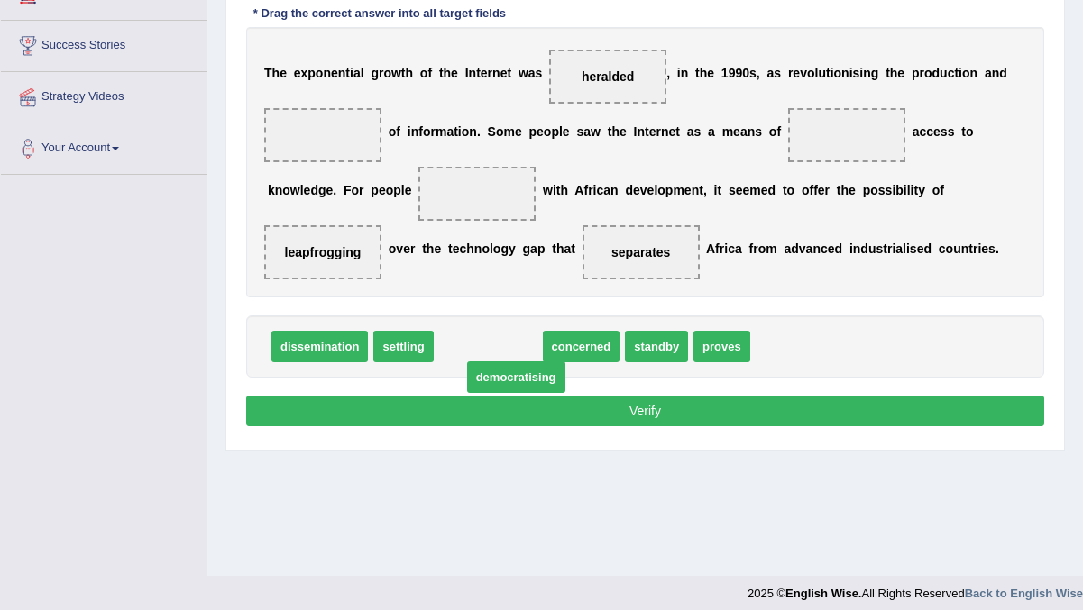
drag, startPoint x: 485, startPoint y: 348, endPoint x: 509, endPoint y: 367, distance: 30.1
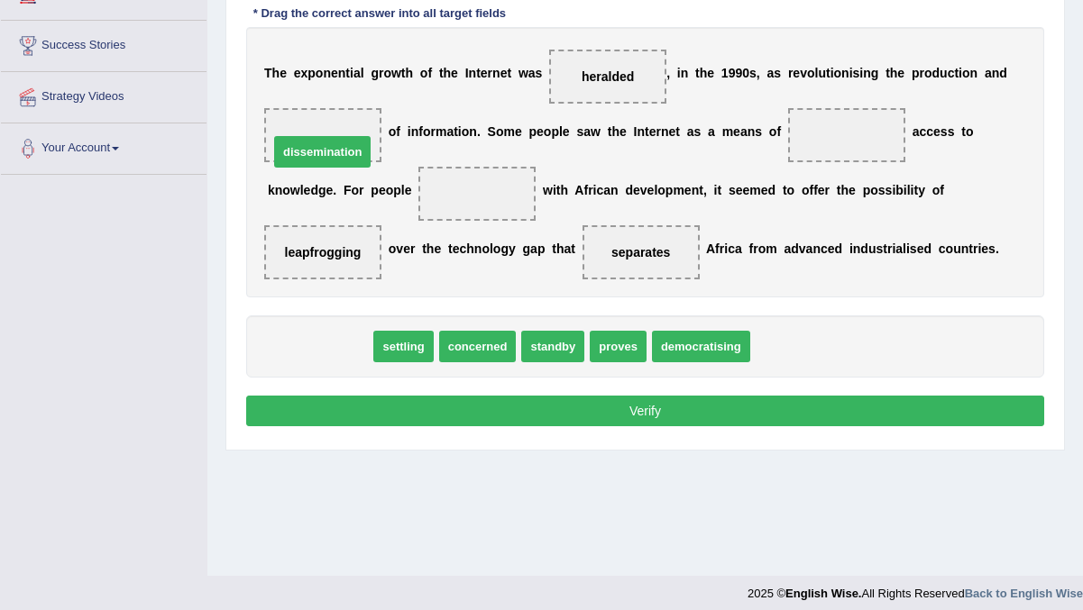
drag, startPoint x: 334, startPoint y: 353, endPoint x: 336, endPoint y: 158, distance: 194.8
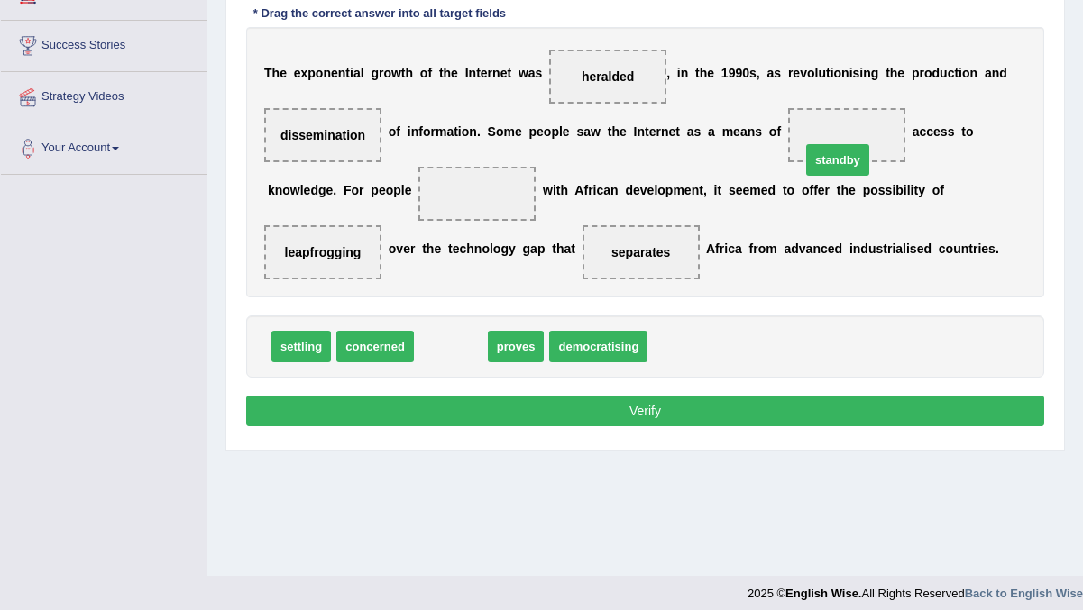
drag, startPoint x: 463, startPoint y: 342, endPoint x: 852, endPoint y: 142, distance: 438.0
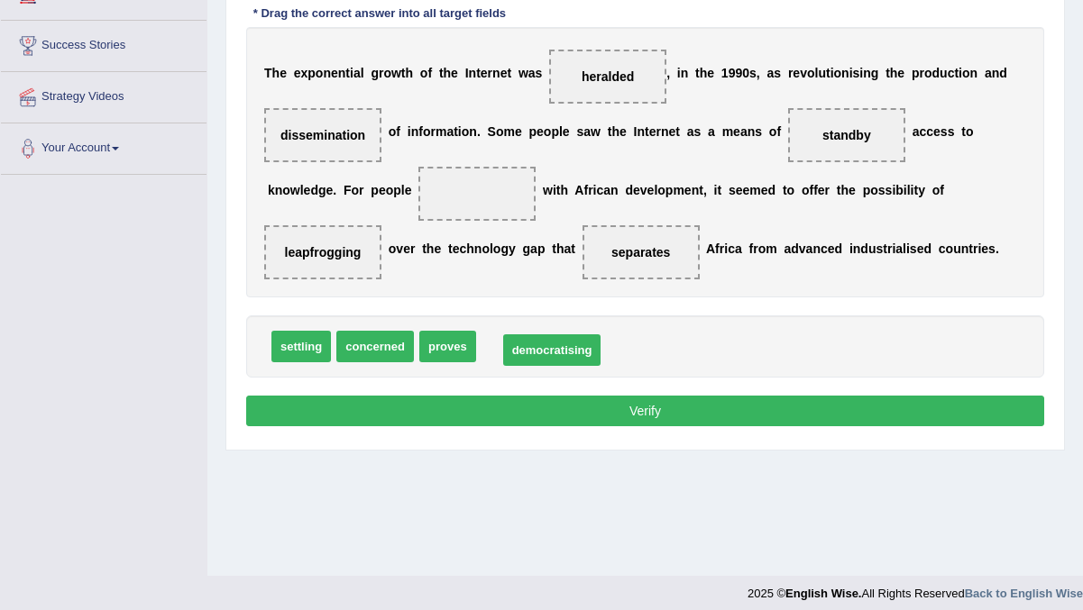
drag, startPoint x: 515, startPoint y: 345, endPoint x: 537, endPoint y: 348, distance: 21.8
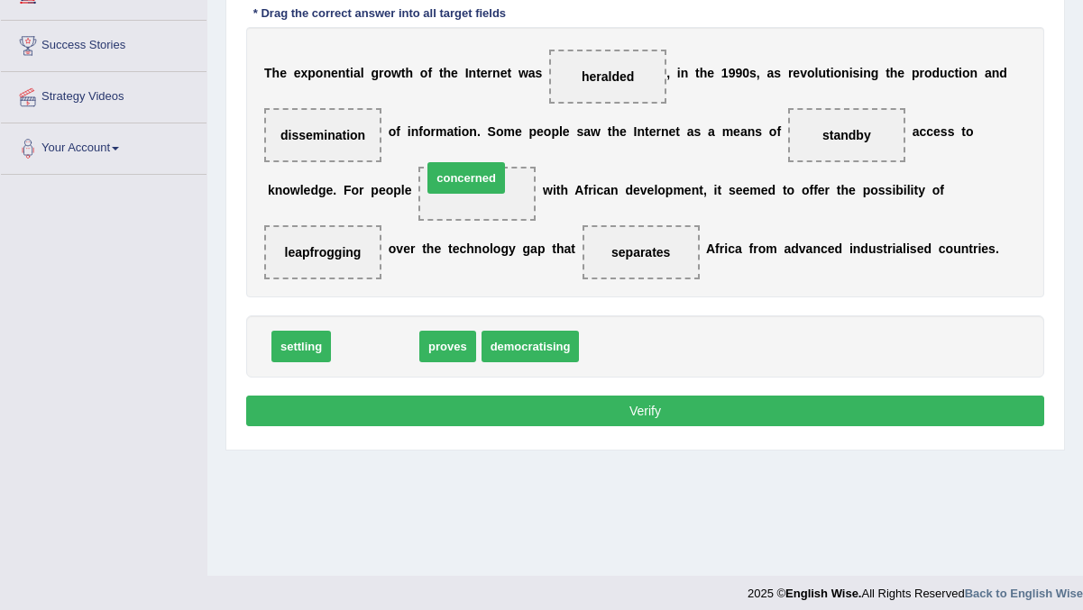
drag, startPoint x: 378, startPoint y: 350, endPoint x: 469, endPoint y: 181, distance: 191.7
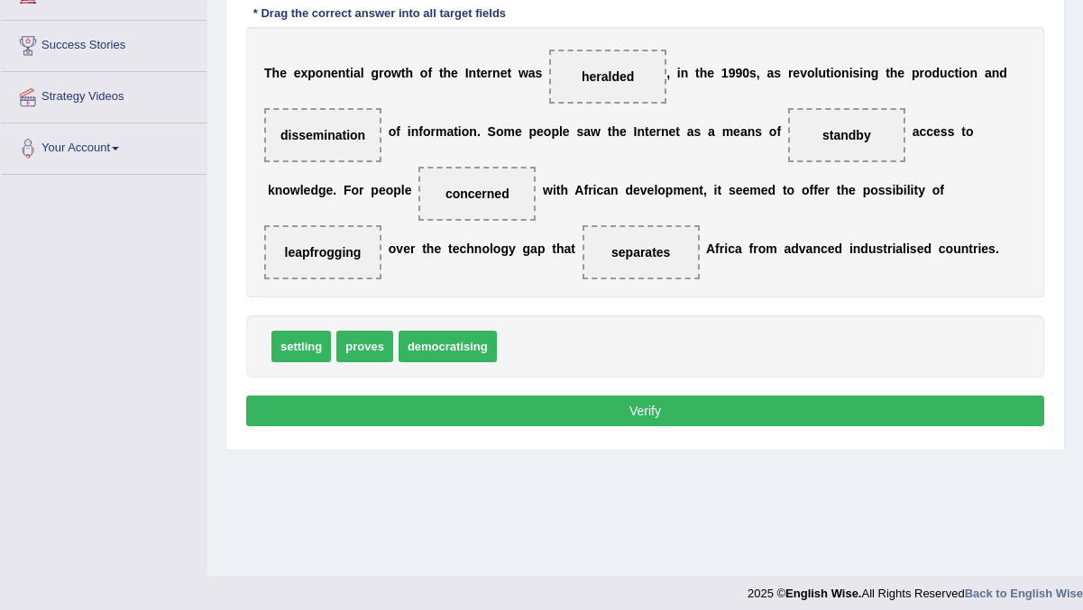
click at [613, 426] on button "Verify" at bounding box center [645, 411] width 798 height 31
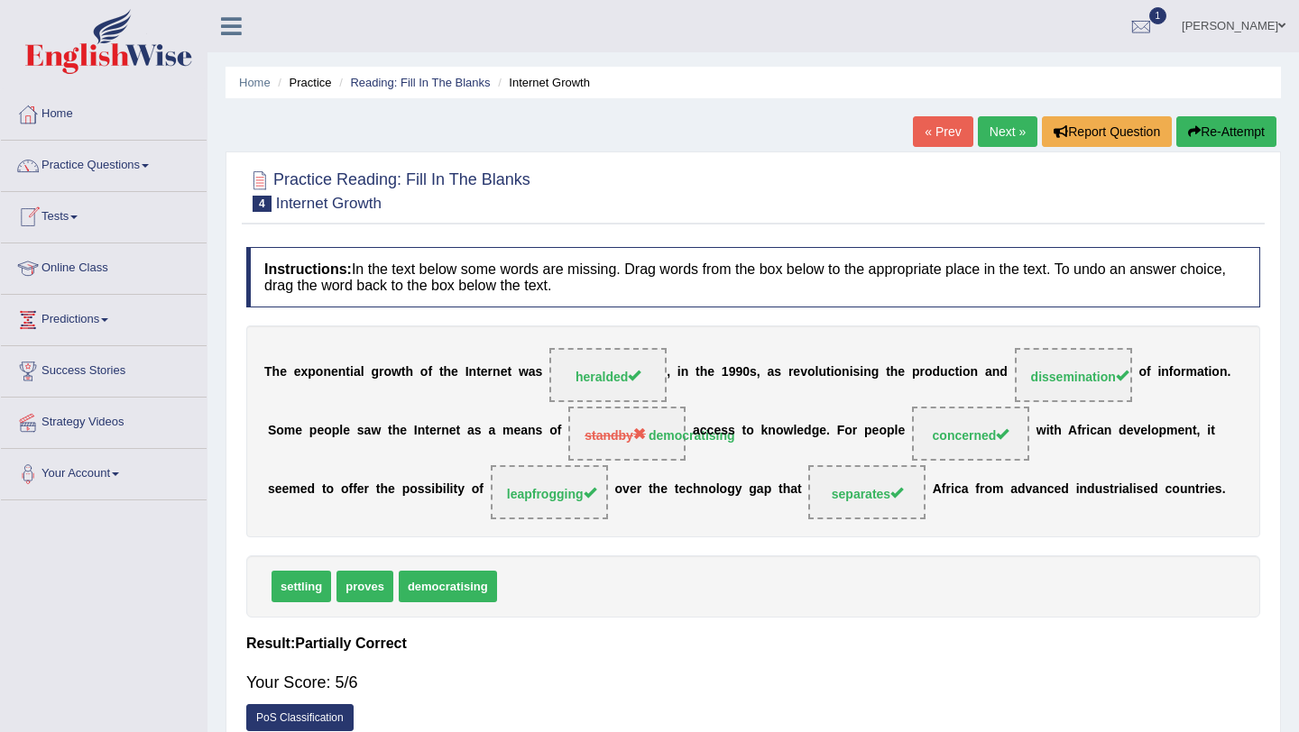
click at [1002, 127] on link "Next »" at bounding box center [1007, 131] width 60 height 31
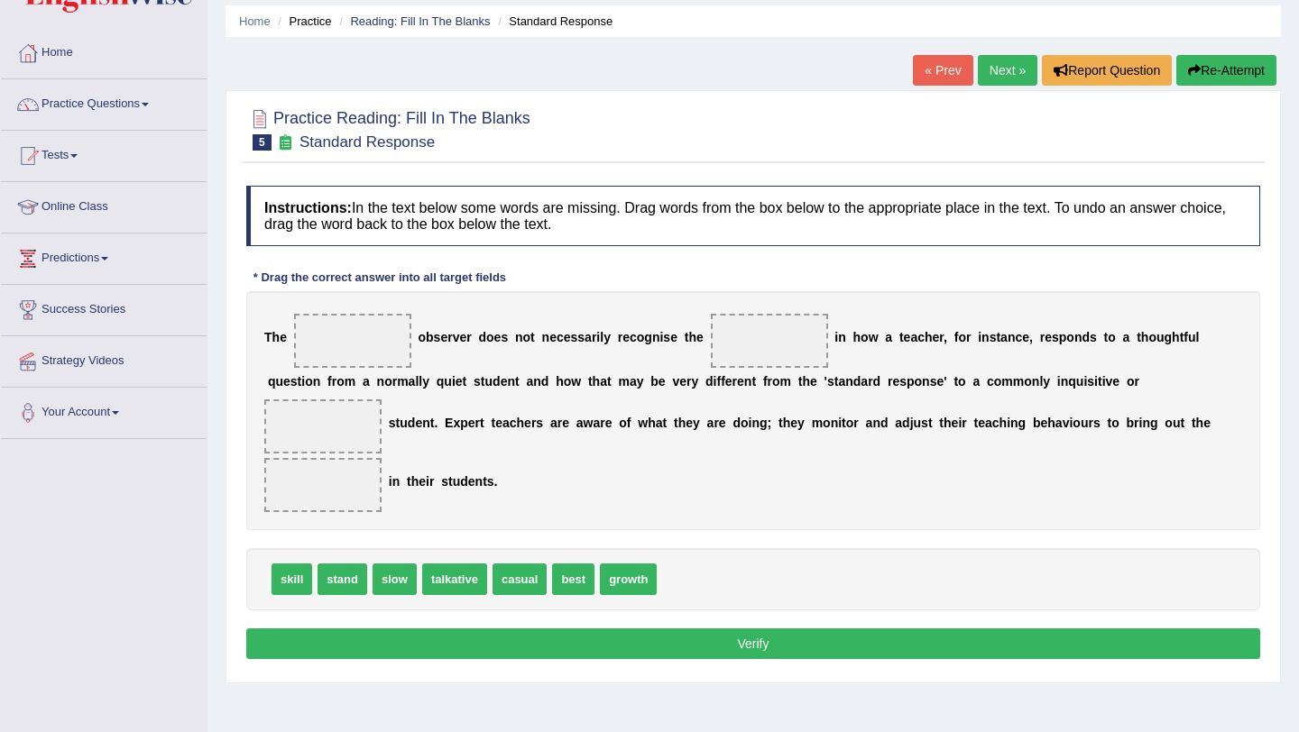
scroll to position [67, 0]
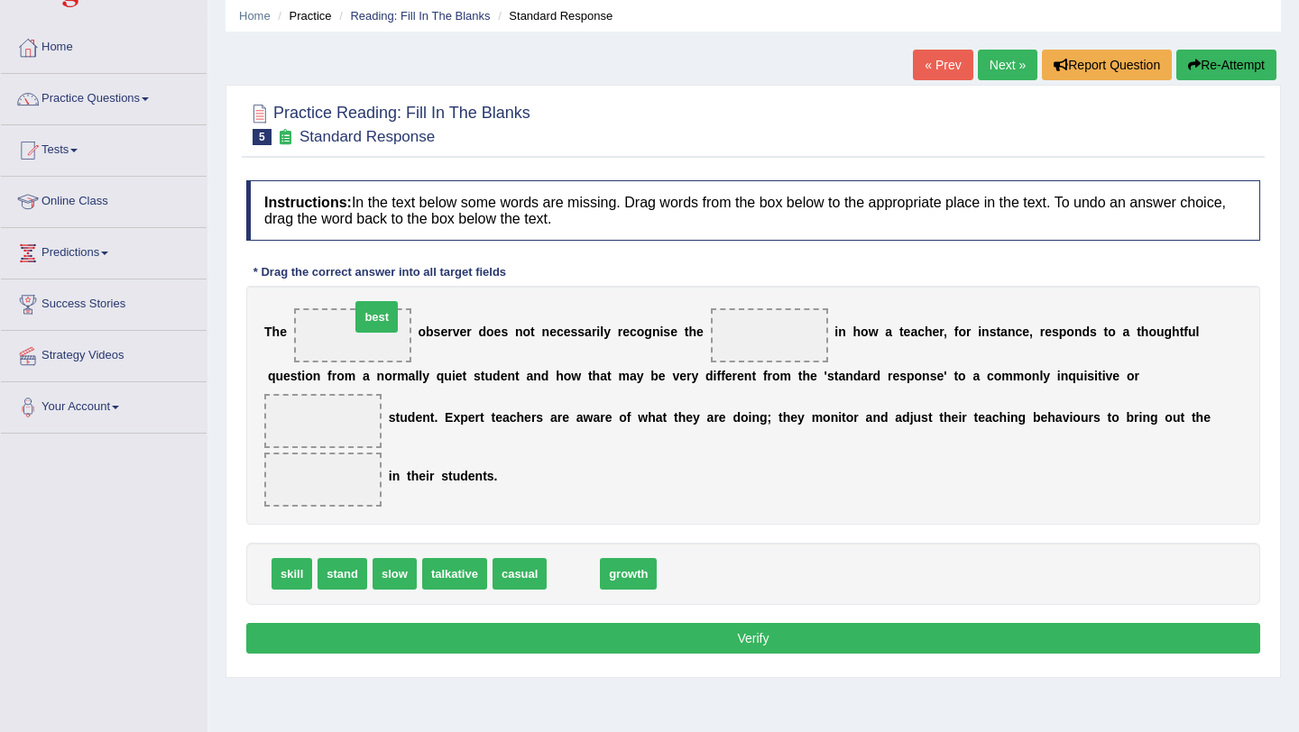
drag, startPoint x: 576, startPoint y: 579, endPoint x: 377, endPoint y: 323, distance: 324.5
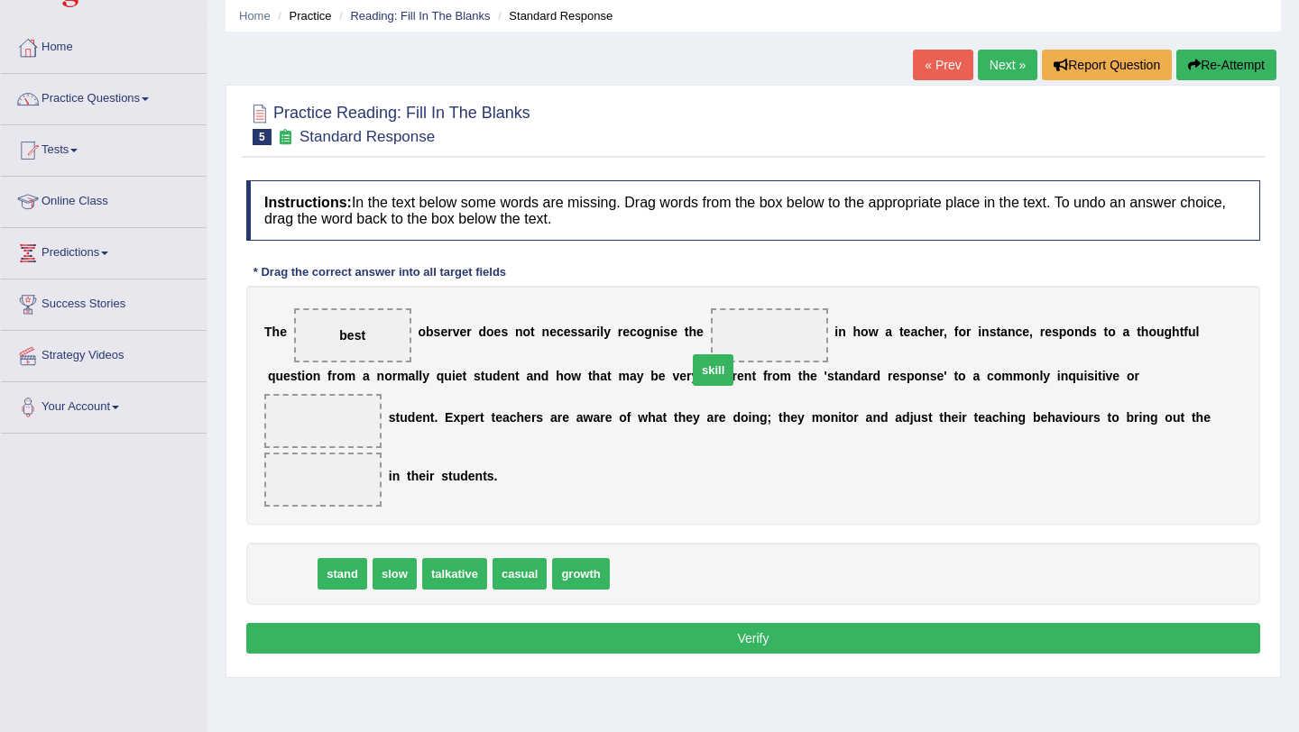
drag, startPoint x: 283, startPoint y: 579, endPoint x: 704, endPoint y: 344, distance: 482.0
